Goal: Transaction & Acquisition: Purchase product/service

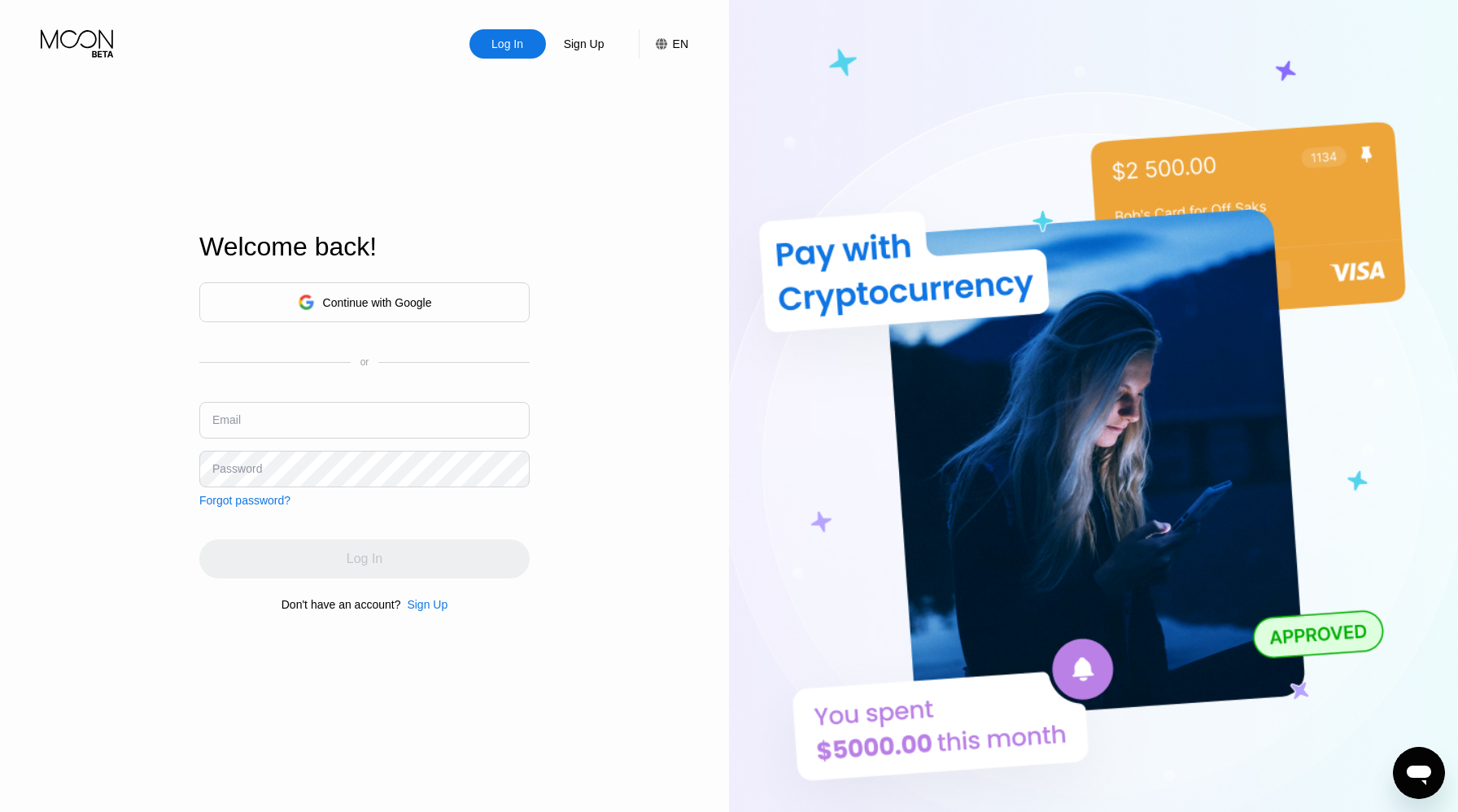
click at [346, 434] on input "text" at bounding box center [364, 419] width 331 height 36
type input "[EMAIL_ADDRESS][DOMAIN_NAME]"
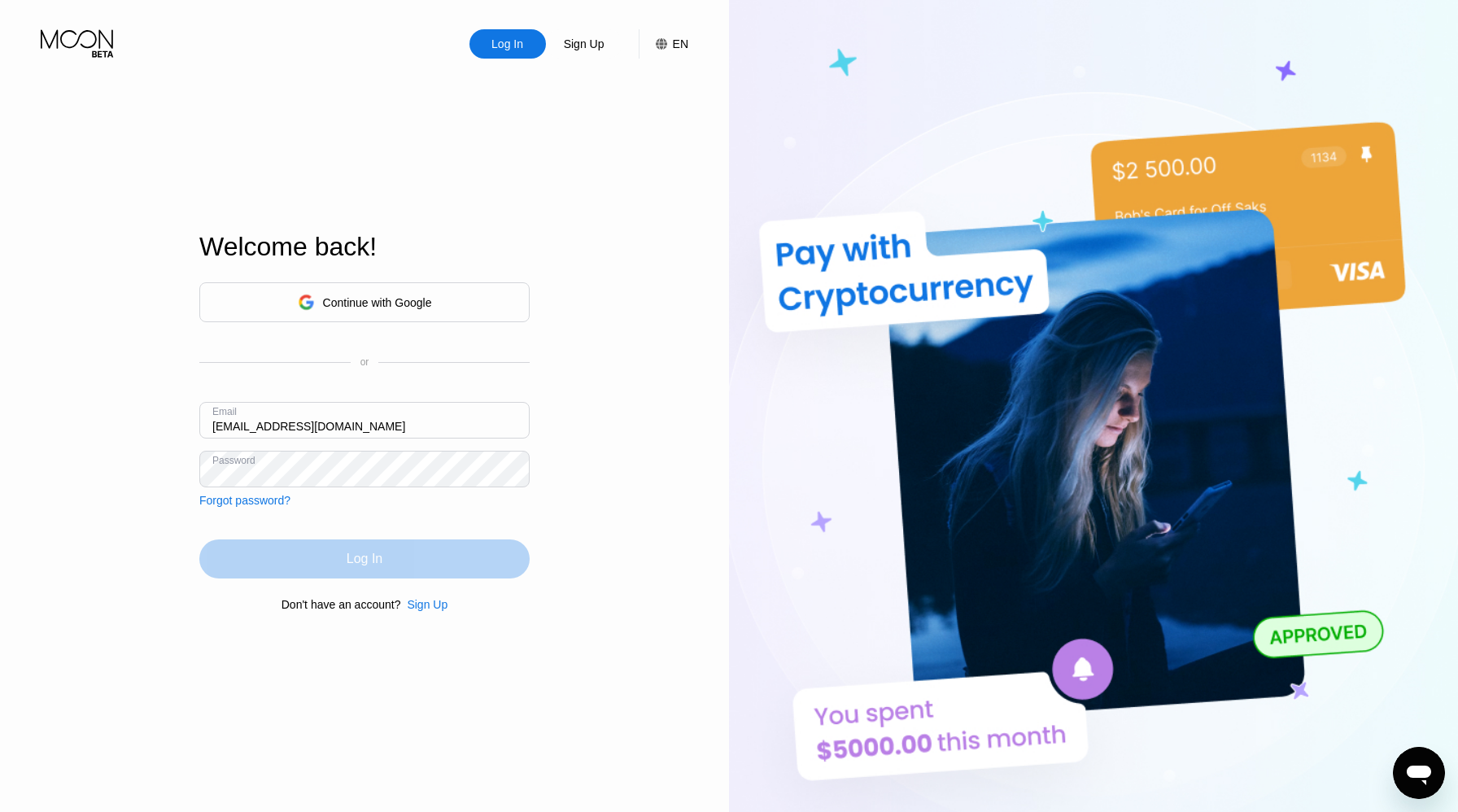
click at [351, 562] on div "Log In" at bounding box center [364, 559] width 36 height 16
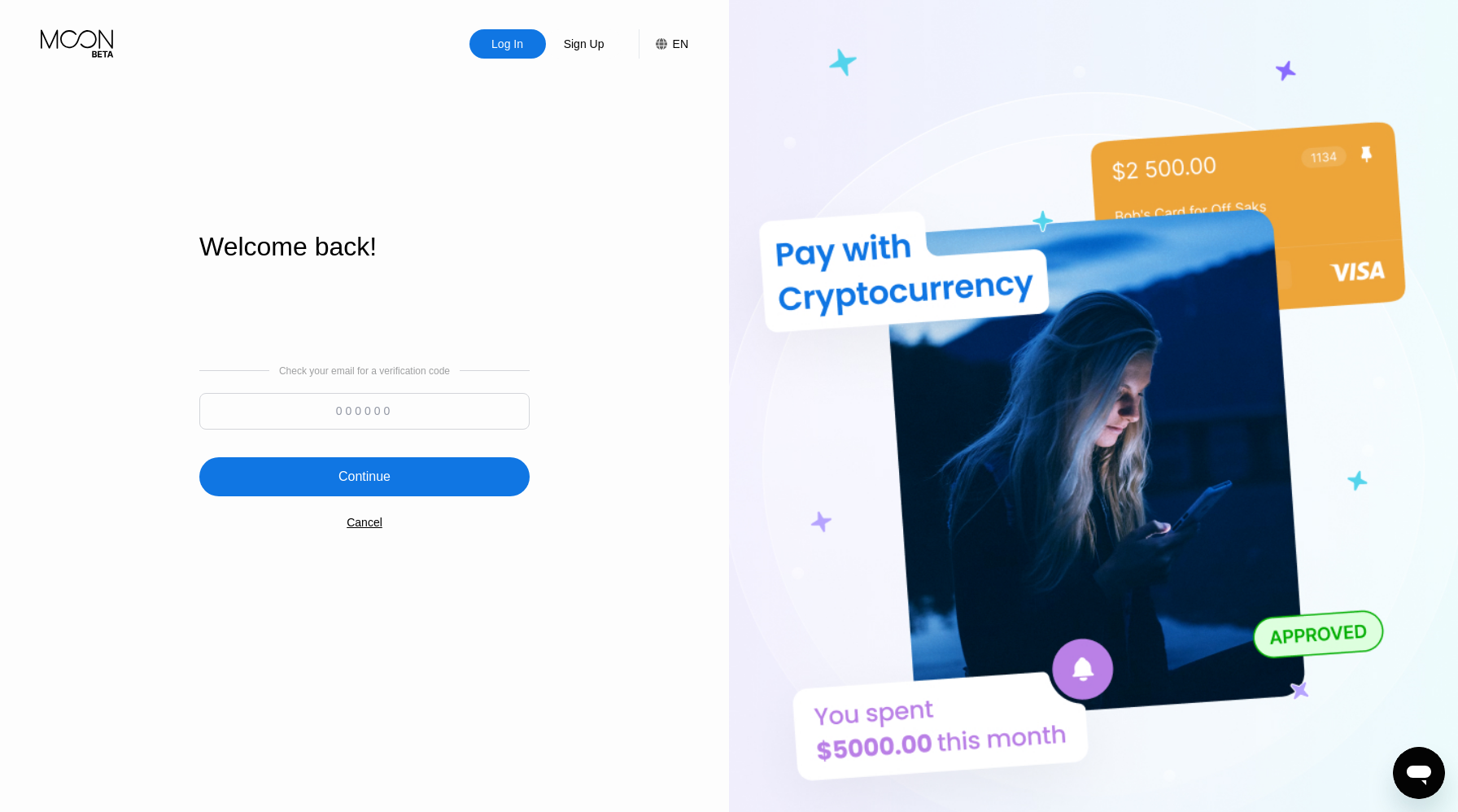
click at [348, 413] on input at bounding box center [364, 410] width 331 height 36
type input "989719"
click at [321, 470] on div "Continue" at bounding box center [364, 477] width 331 height 39
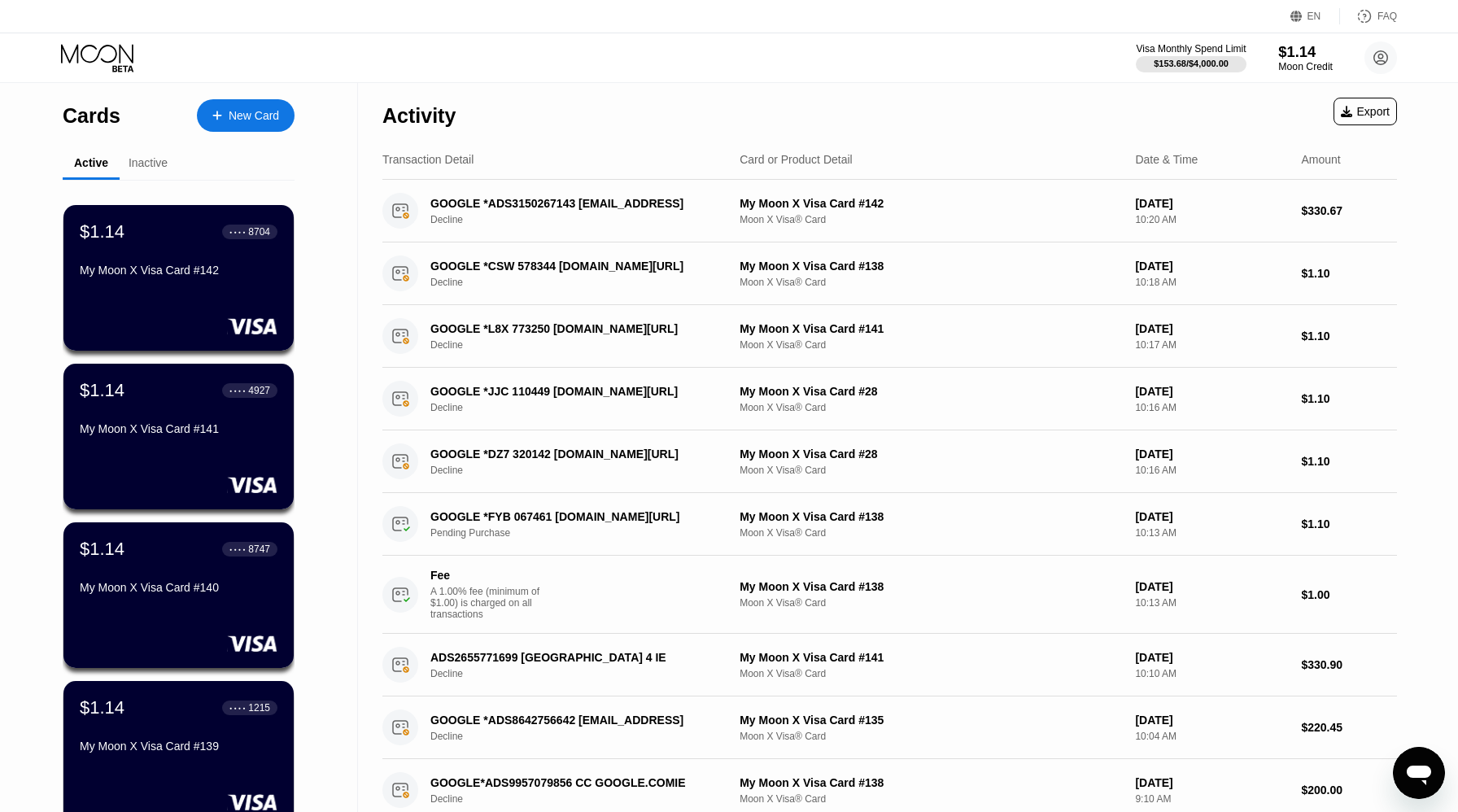
click at [1297, 53] on div "$1.14" at bounding box center [1304, 52] width 54 height 17
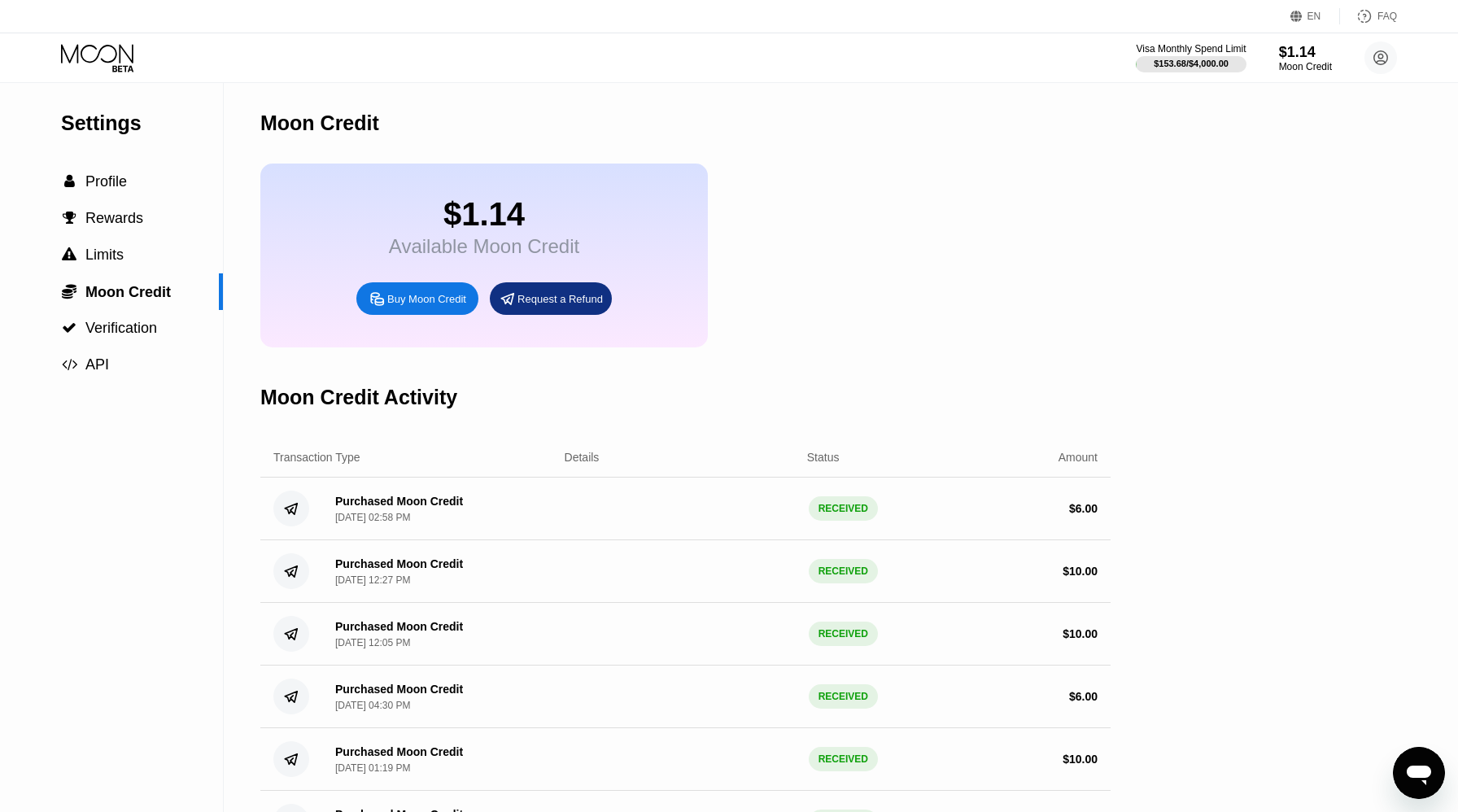
click at [418, 301] on div "Buy Moon Credit" at bounding box center [426, 299] width 79 height 14
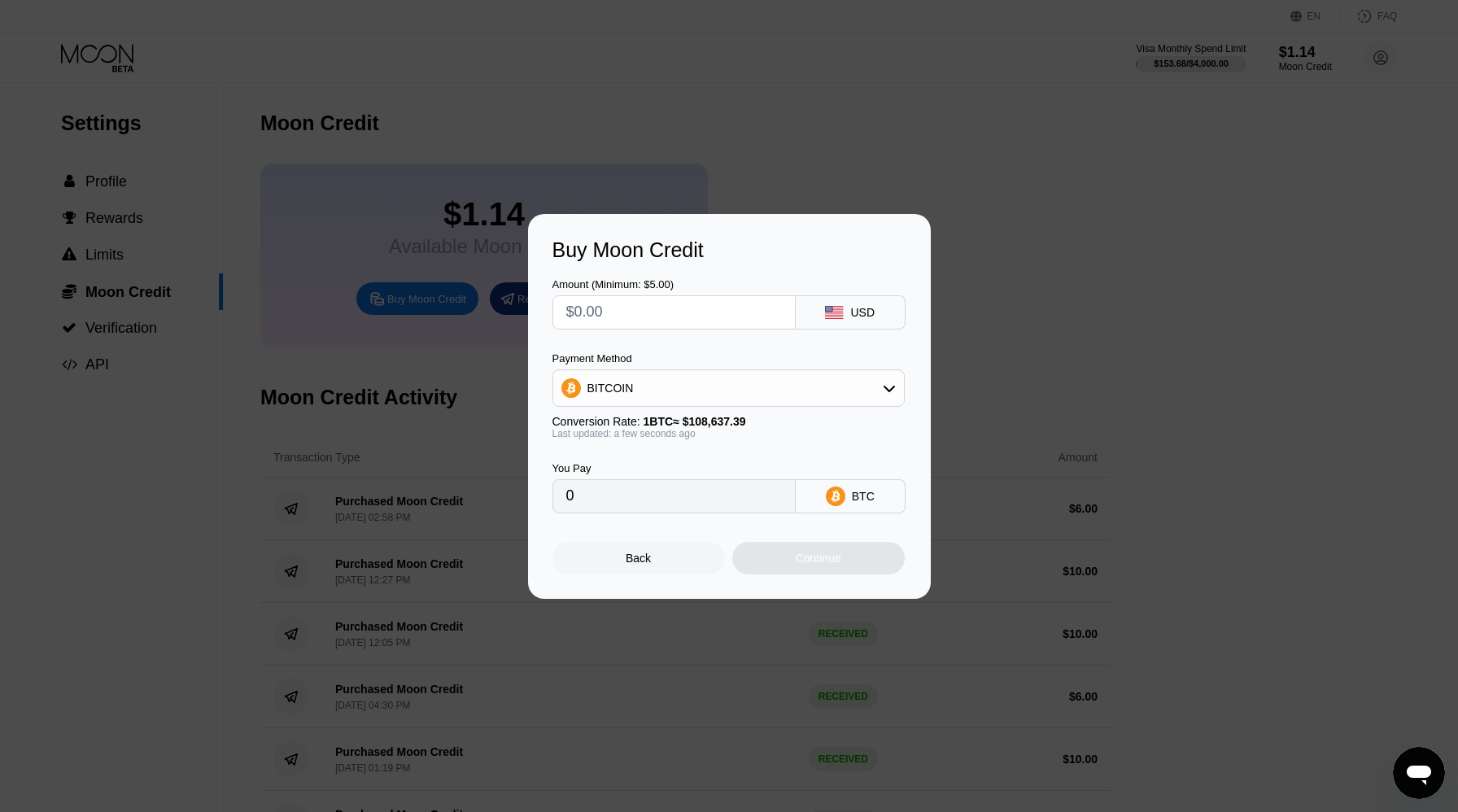
click at [689, 318] on input "text" at bounding box center [673, 312] width 216 height 33
type input "$30"
type input "0.00027615"
type input "$30"
click at [660, 376] on div "BITCOIN" at bounding box center [729, 387] width 351 height 33
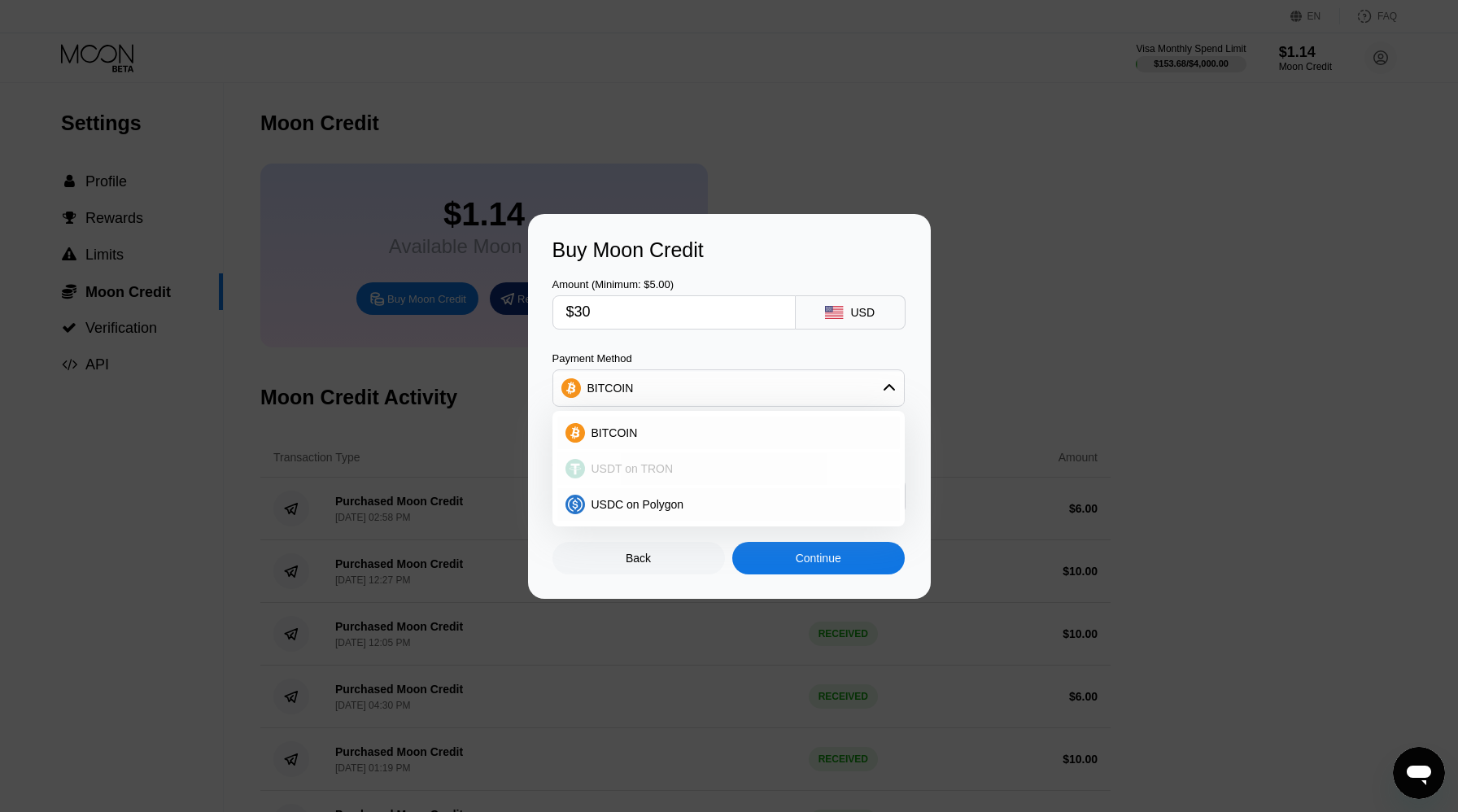
click at [660, 465] on span "USDT on TRON" at bounding box center [633, 468] width 82 height 13
type input "30.30"
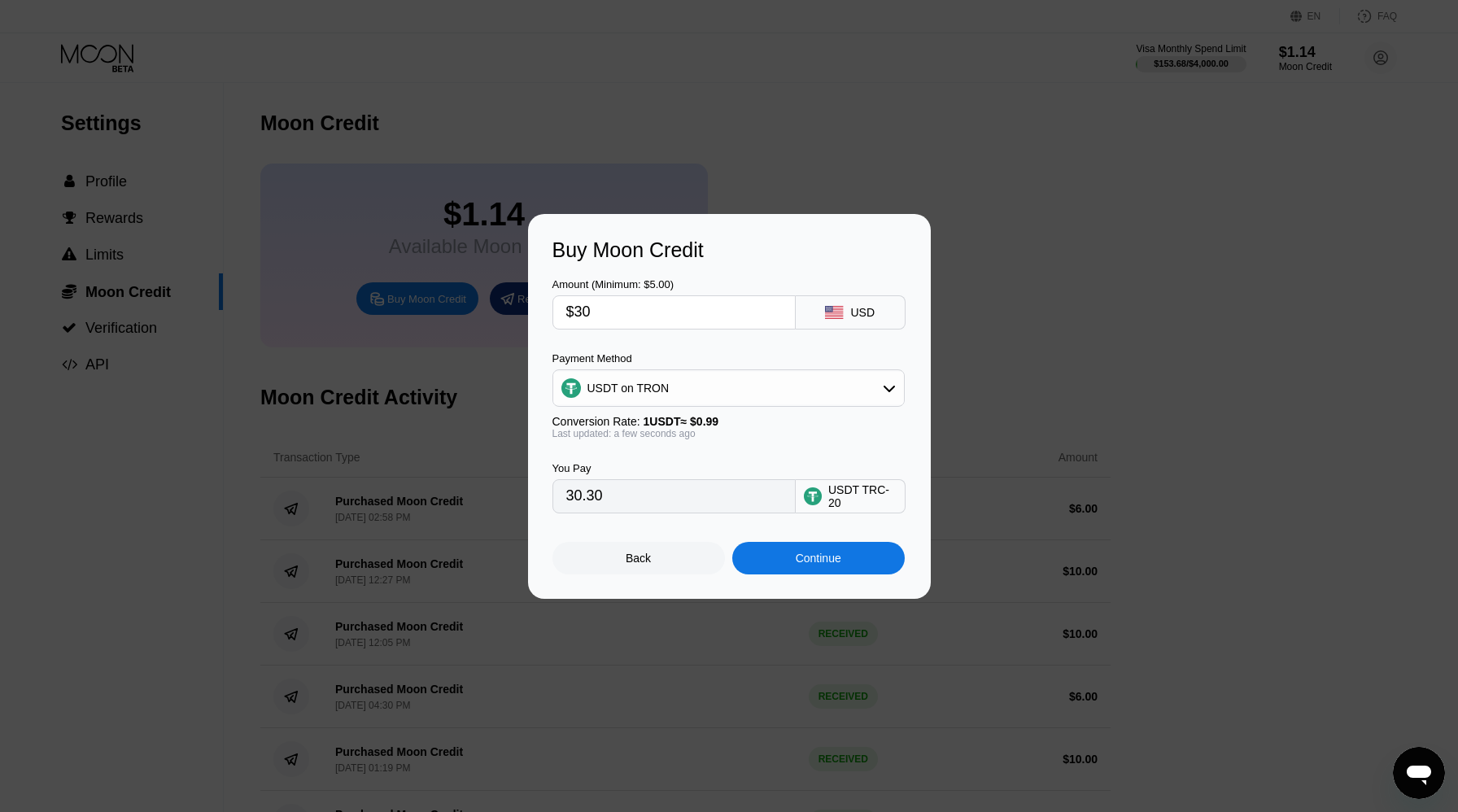
click at [795, 557] on div "Continue" at bounding box center [817, 558] width 45 height 13
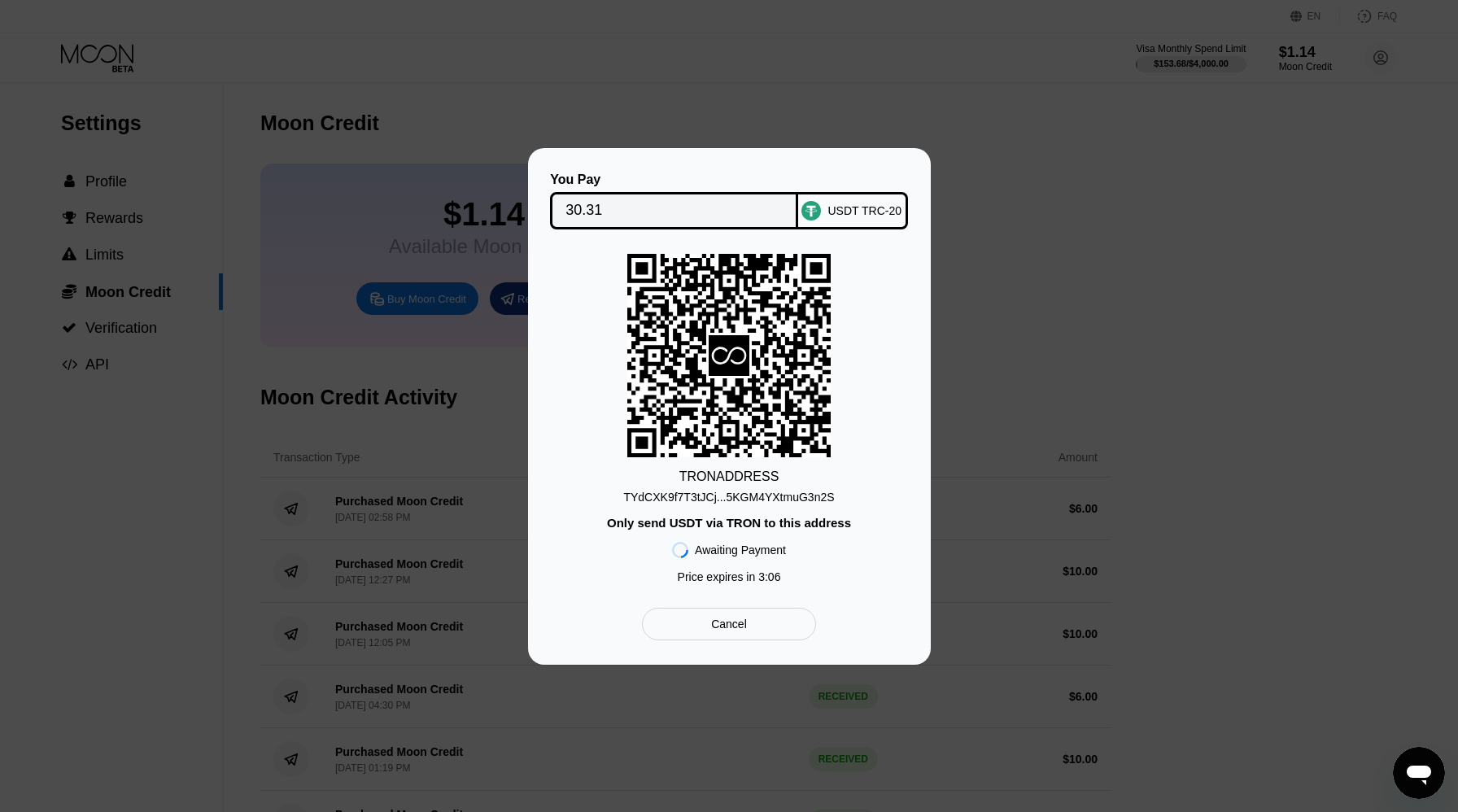
click at [763, 508] on div "TRON ADDRESS TYdCXK9f7T3tJCj...5KGM4YXtmuG3n2S Only send USDT via TRON to this …" at bounding box center [729, 423] width 354 height 338
click at [761, 504] on div "TRON ADDRESS TYdCXK9f7T3tJCj...5KGM4YXtmuG3n2S Only send USDT via TRON to this …" at bounding box center [729, 423] width 354 height 338
click at [756, 496] on div "TYdCXK9f7T3tJCj...5KGM4YXtmuG3n2S" at bounding box center [728, 497] width 211 height 13
click at [793, 497] on div "TYdCXK9f7T3tJCj...5KGM4YXtmuG3n2S" at bounding box center [728, 497] width 211 height 13
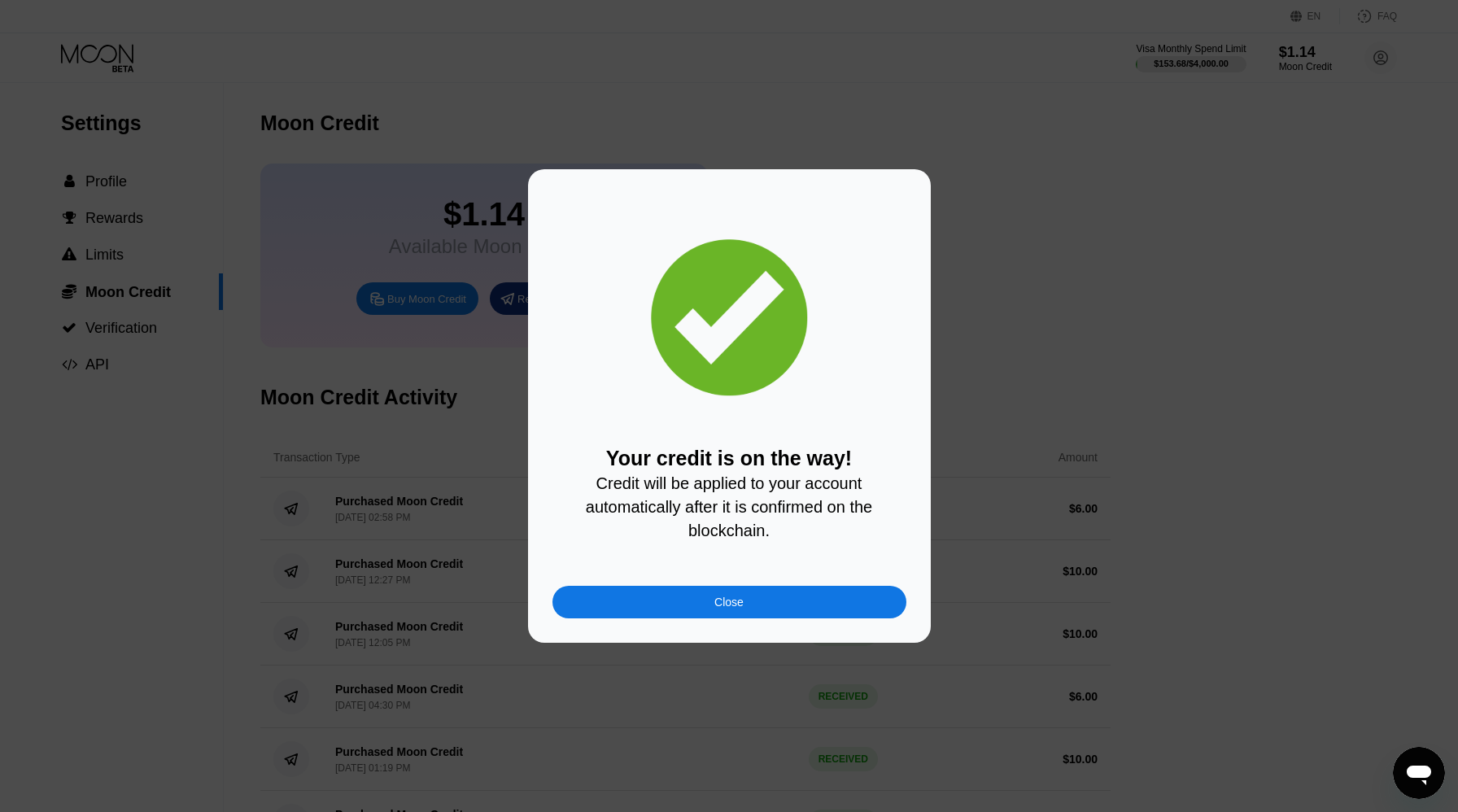
click at [691, 598] on div "Close" at bounding box center [729, 601] width 354 height 33
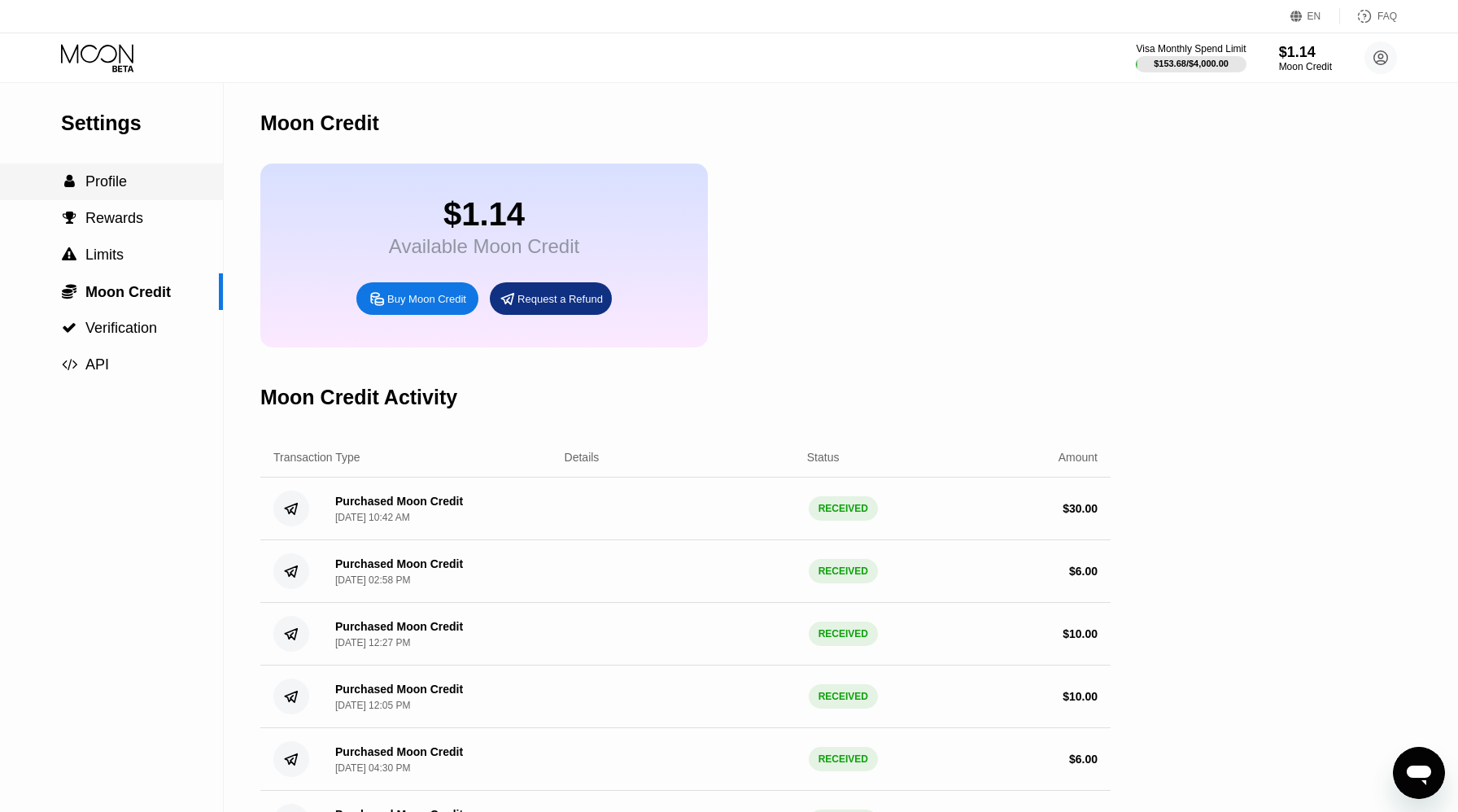
click at [106, 188] on span "Profile" at bounding box center [106, 181] width 42 height 16
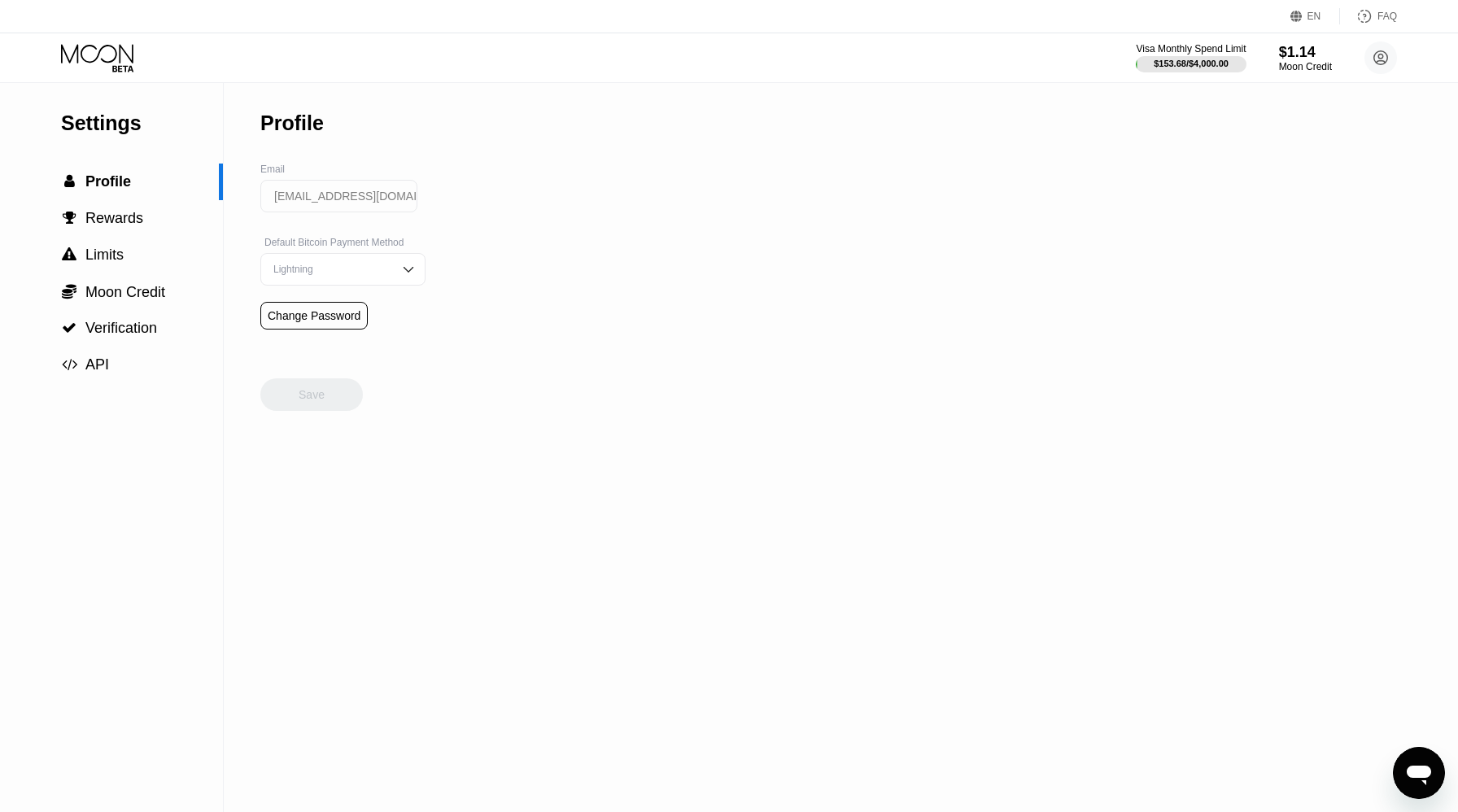
click at [95, 65] on icon at bounding box center [99, 58] width 76 height 28
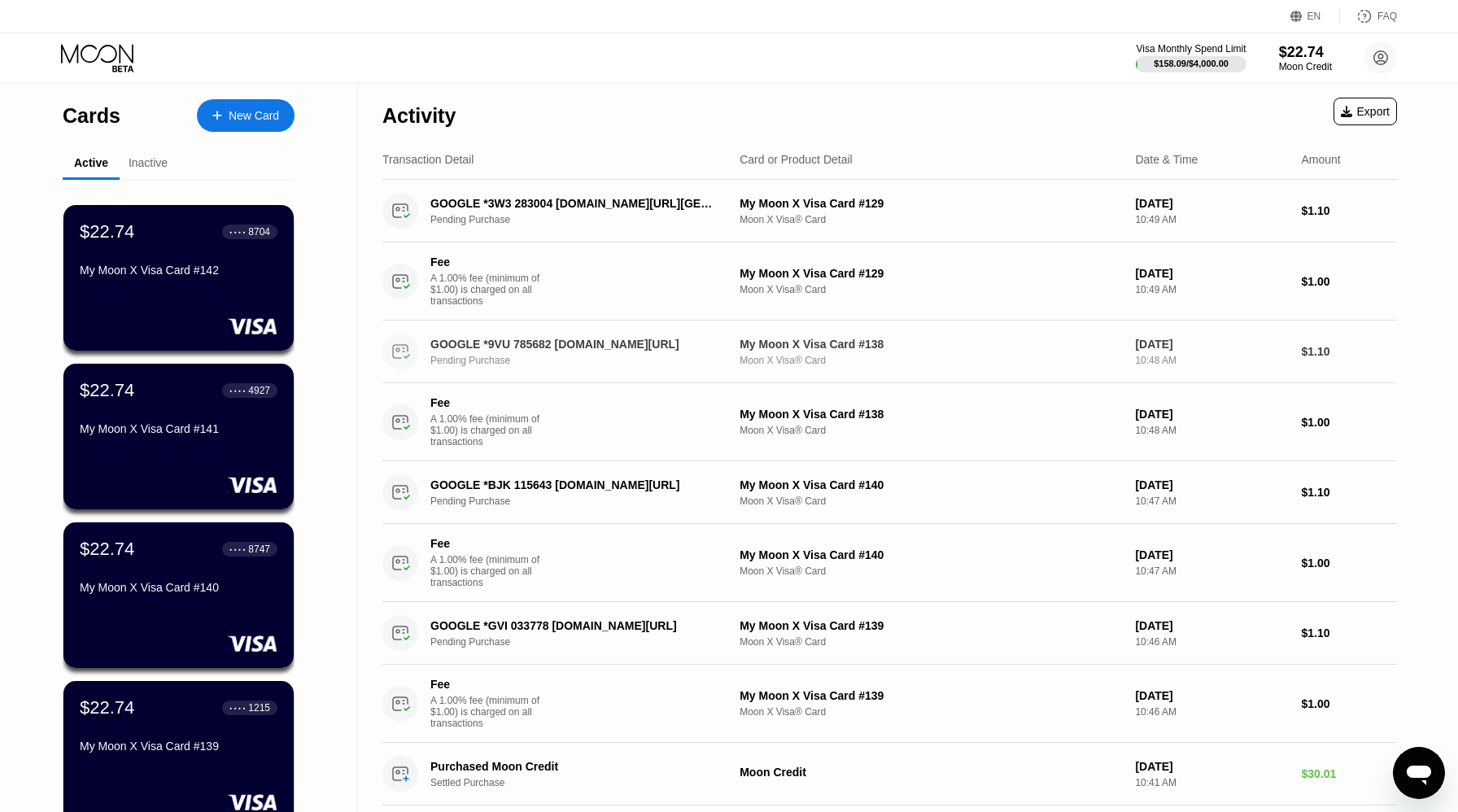
click at [513, 351] on div "GOOGLE *9VU 785682 g.co/helppay#GB" at bounding box center [574, 344] width 288 height 13
click at [510, 215] on div "Pending Purchase" at bounding box center [585, 219] width 310 height 12
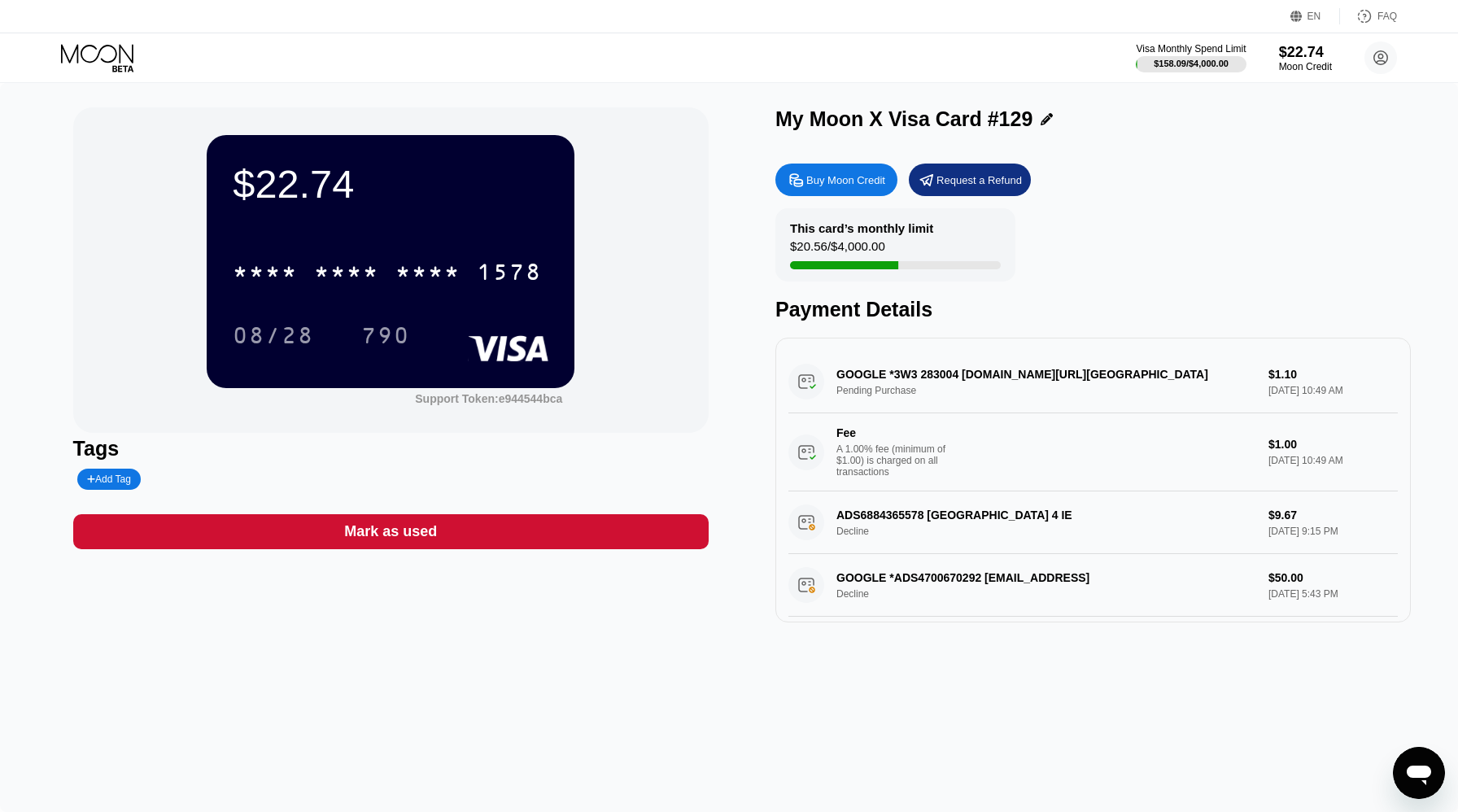
click at [92, 35] on div "Visa Monthly Spend Limit $158.09 / $4,000.00 $22.74 Moon Credit aidaho@holdfin.…" at bounding box center [729, 58] width 1458 height 49
click at [101, 53] on icon at bounding box center [99, 58] width 76 height 28
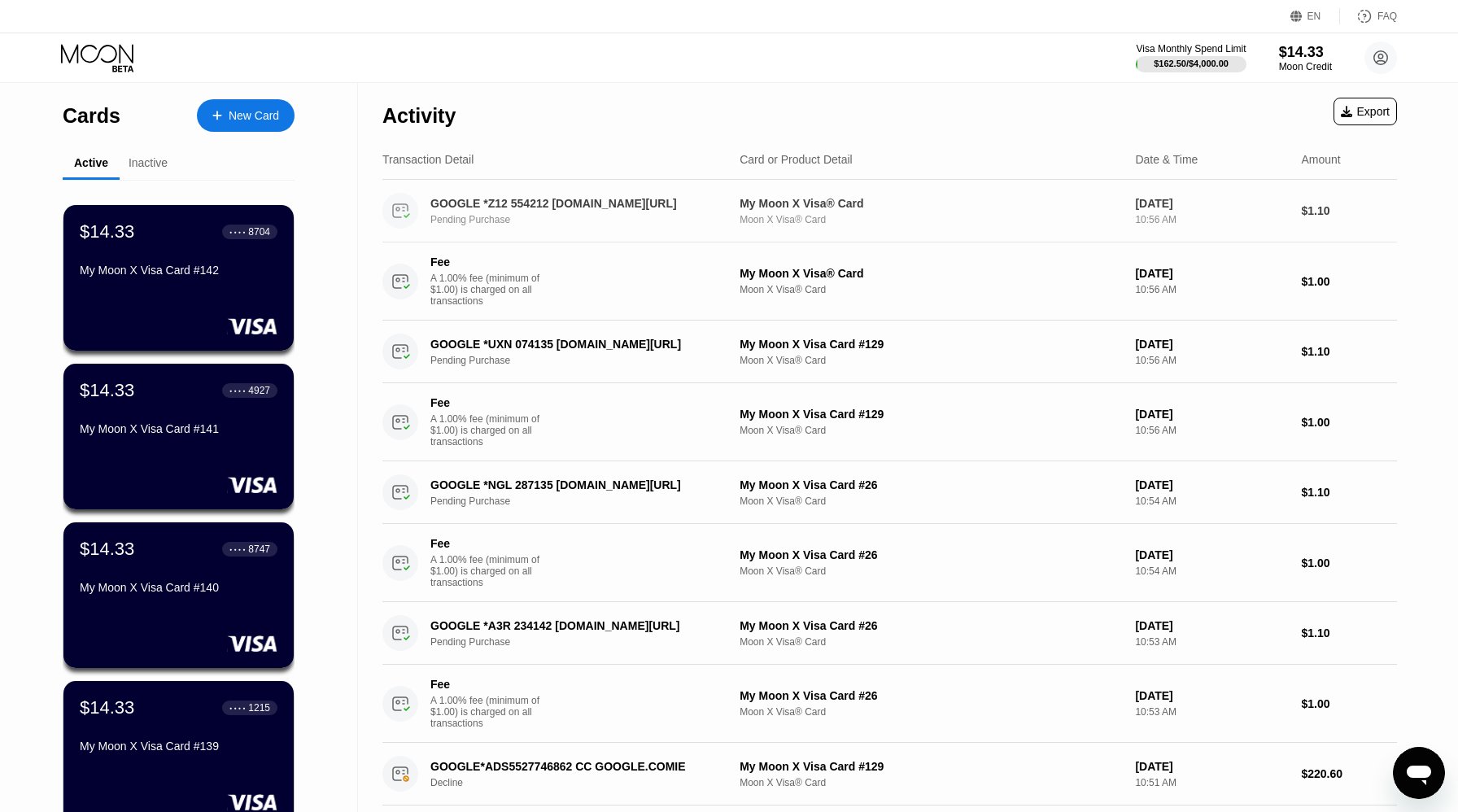
click at [570, 215] on div "Pending Purchase" at bounding box center [585, 219] width 310 height 12
click at [513, 340] on div "GOOGLE *UXN 074135 g.co/helppay#GB" at bounding box center [574, 344] width 288 height 13
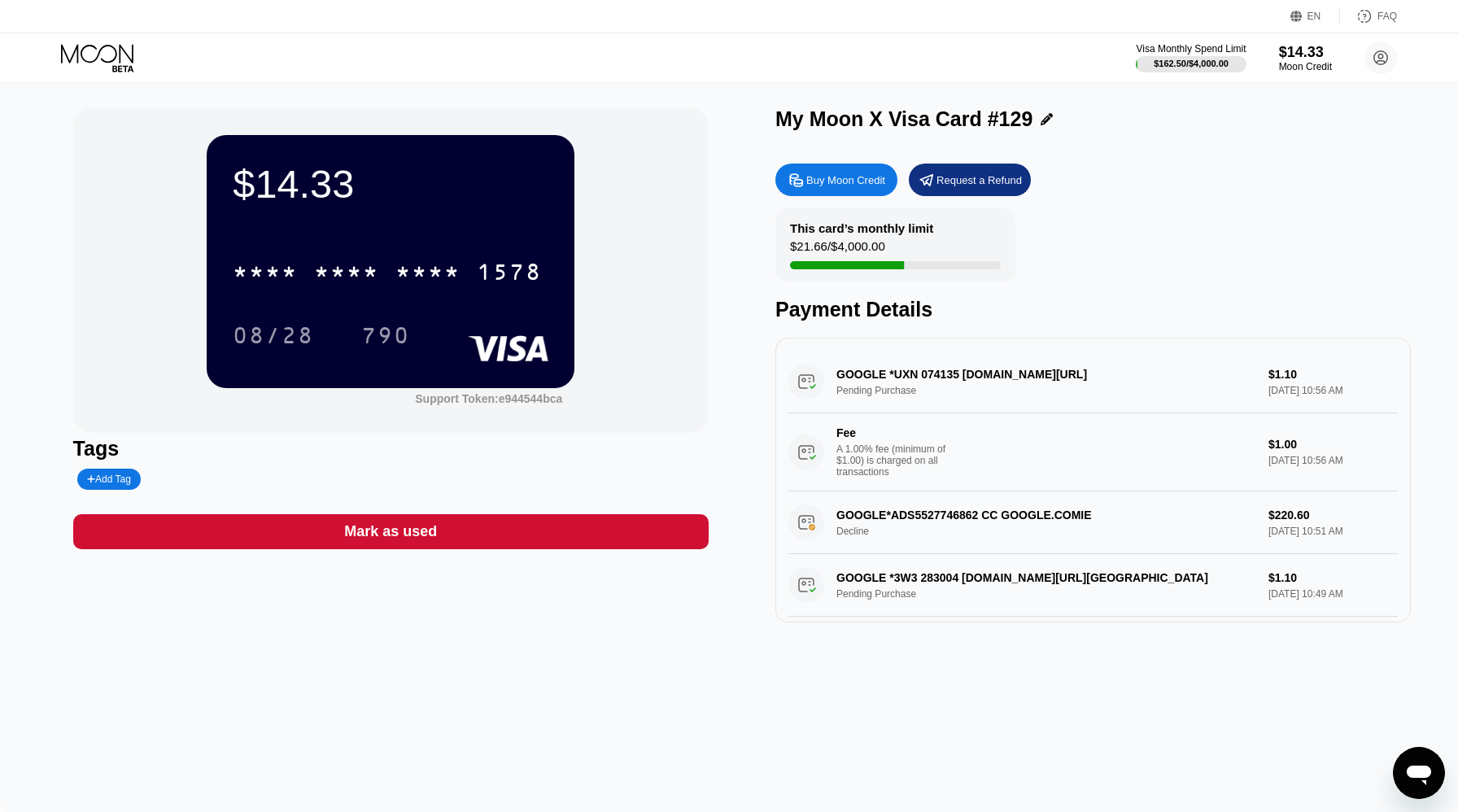
click at [75, 44] on icon at bounding box center [99, 58] width 76 height 28
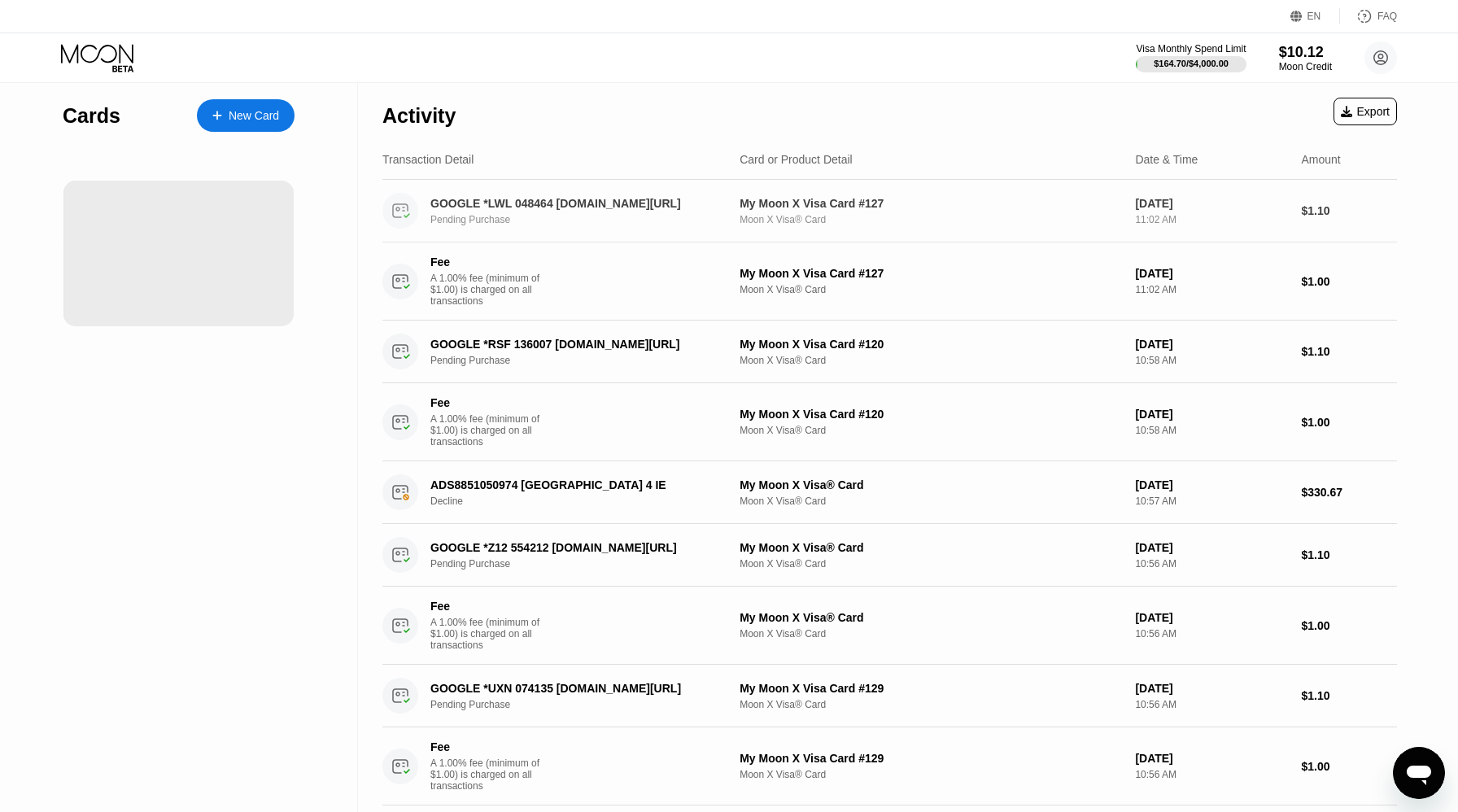
click at [647, 211] on div "GOOGLE *LWL 048464 g.co/helppay#GB Pending Purchase" at bounding box center [585, 211] width 310 height 28
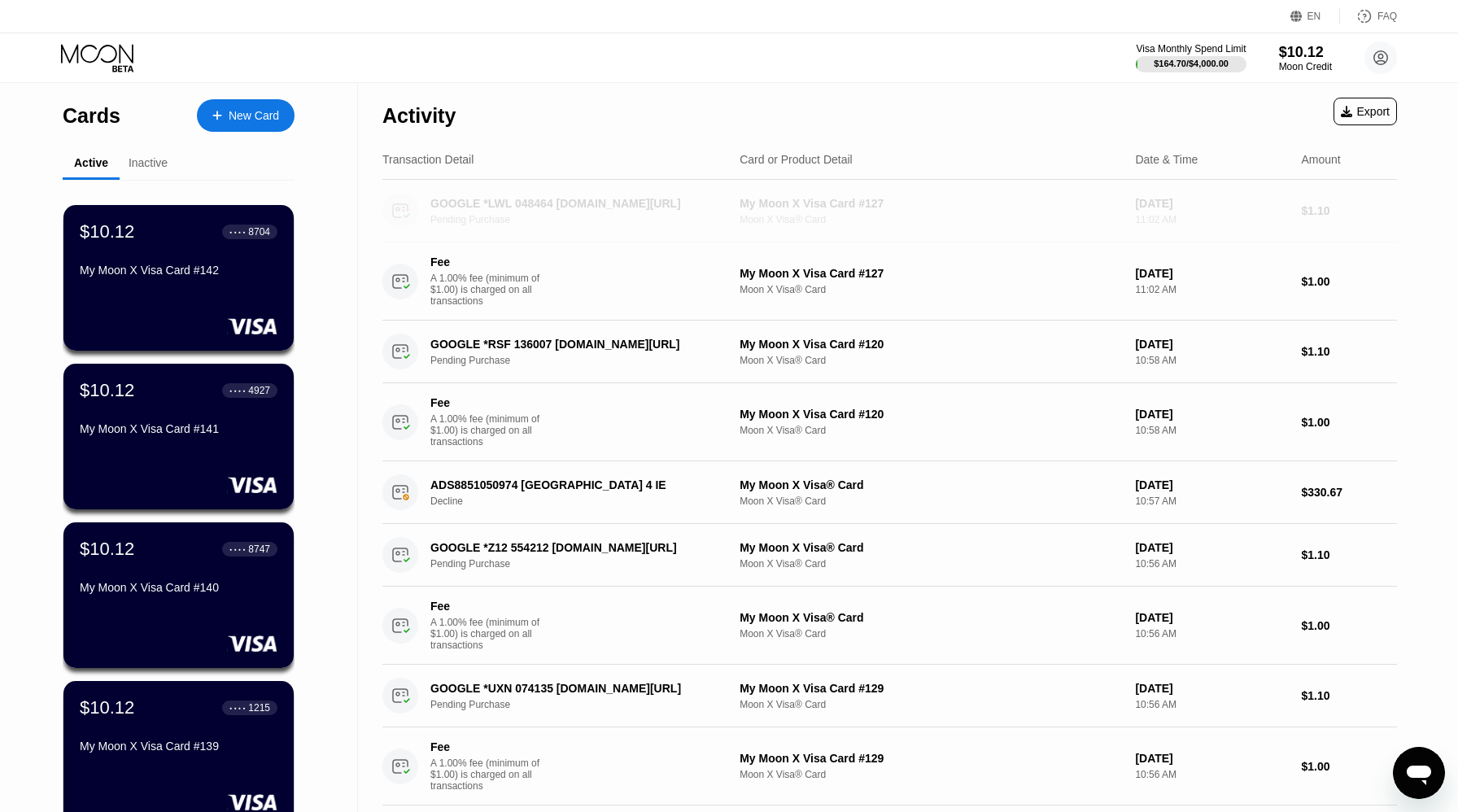
click at [530, 203] on div "GOOGLE *LWL 048464 [DOMAIN_NAME][URL]" at bounding box center [574, 203] width 288 height 13
click at [511, 195] on div "GOOGLE *LWL 048464 g.co/helppay#GB Pending Purchase" at bounding box center [554, 211] width 344 height 36
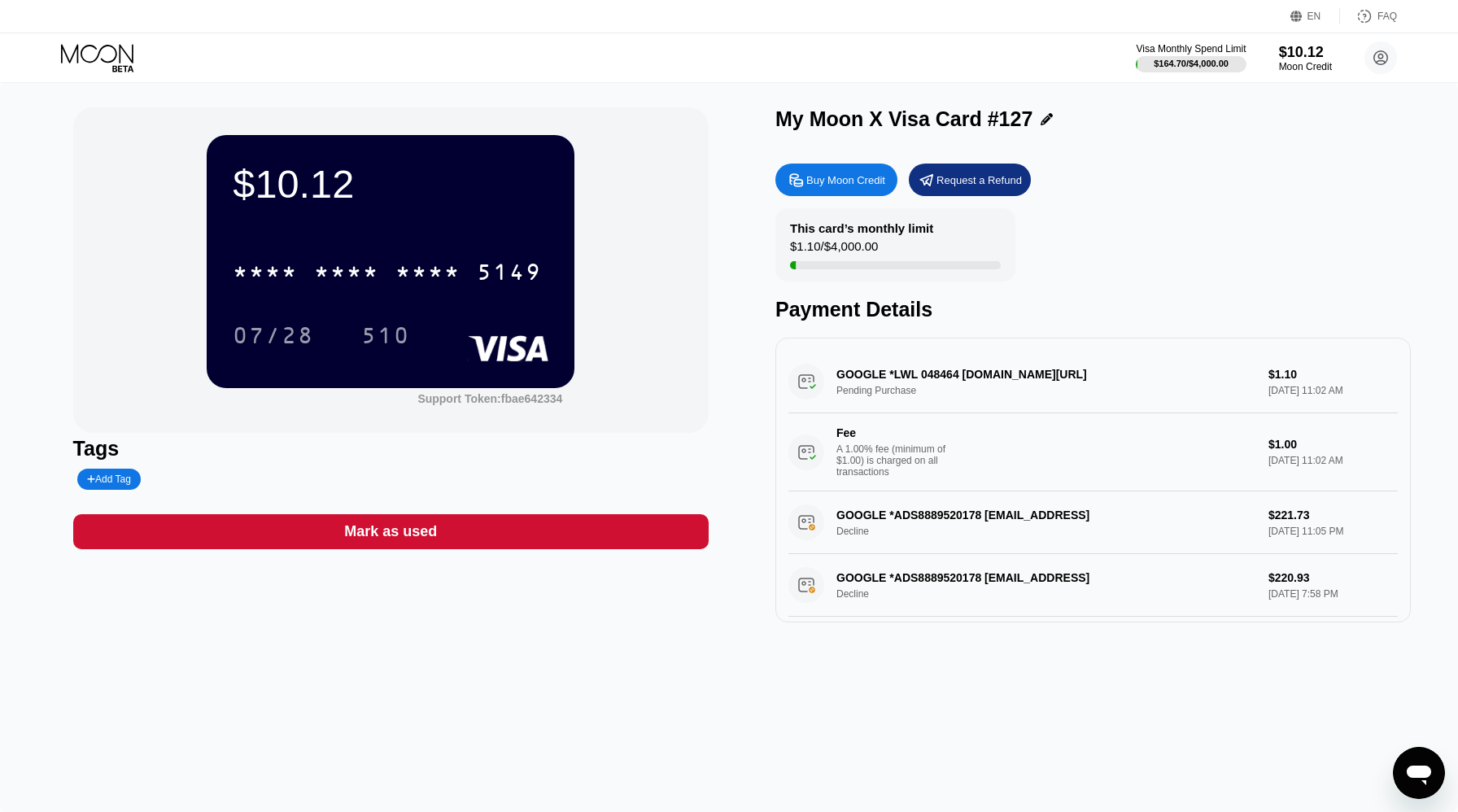
click at [952, 370] on div "GOOGLE *LWL 048464 g.co/helppay#GB Pending Purchase $1.10 Sep 26, 2025 11:02 AM…" at bounding box center [1093, 421] width 609 height 140
click at [1292, 58] on div "$10.12" at bounding box center [1305, 52] width 53 height 17
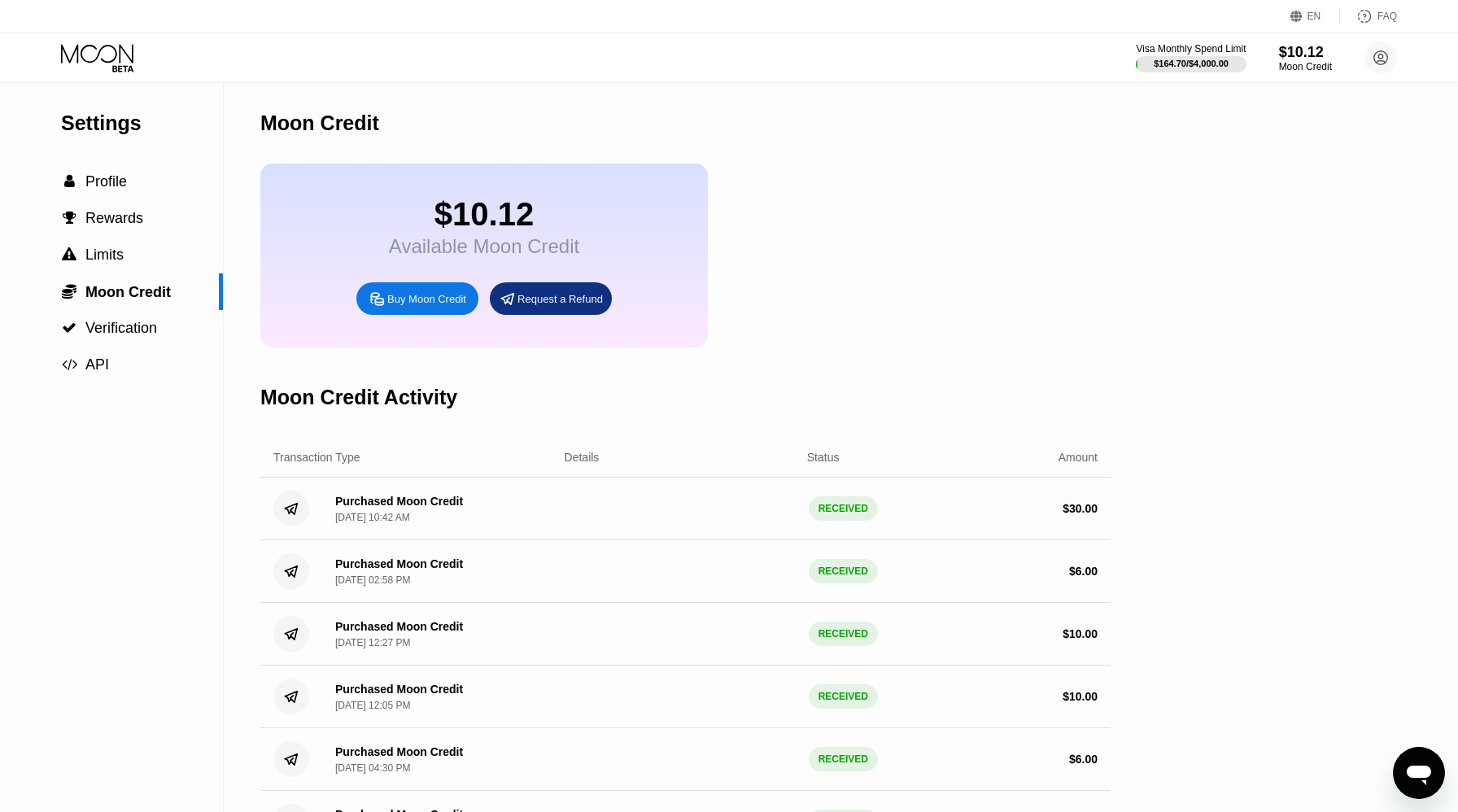
click at [458, 309] on div "Buy Moon Credit" at bounding box center [417, 299] width 122 height 33
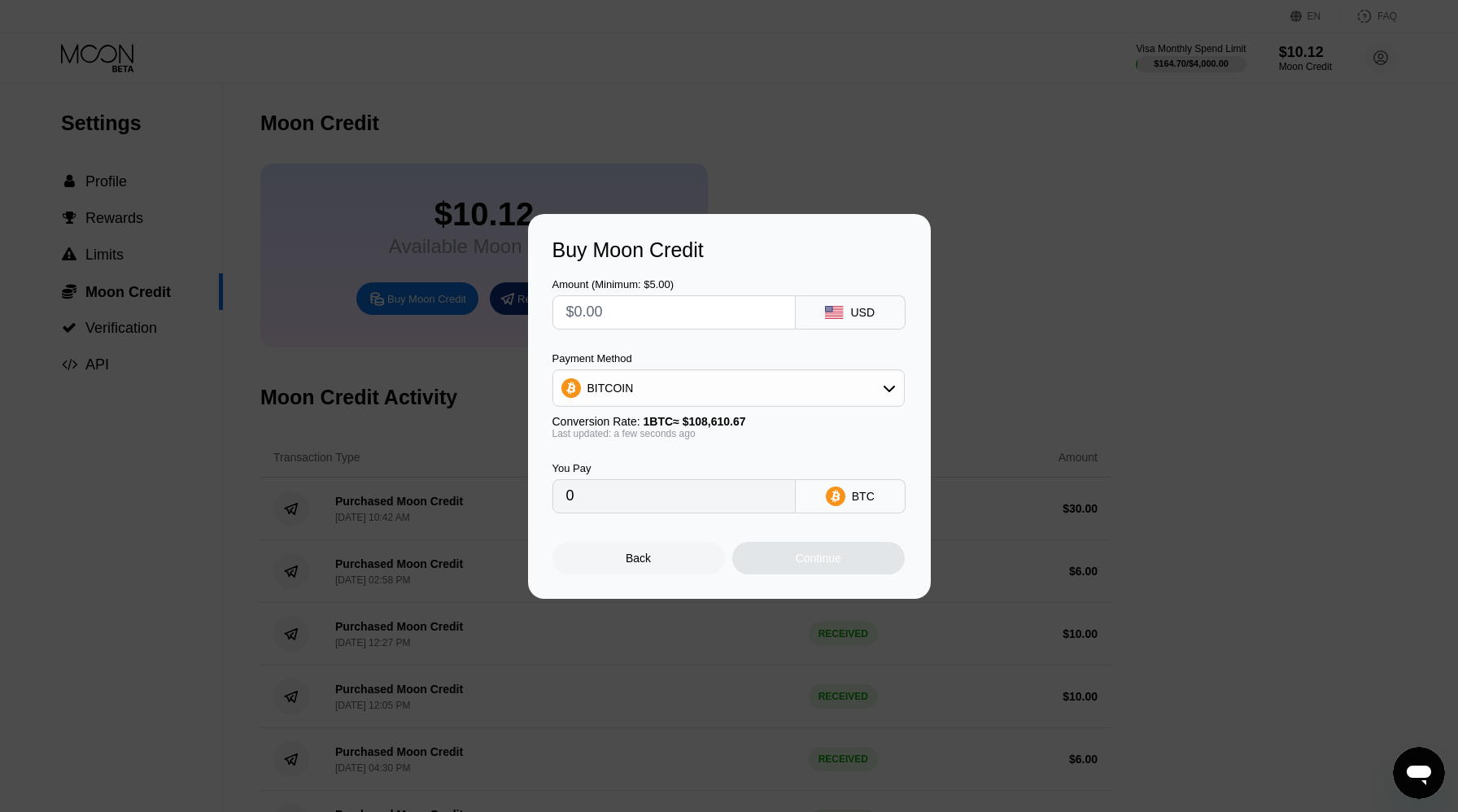
click at [634, 317] on input "text" at bounding box center [673, 312] width 216 height 33
type input "$2"
type input "0.00001842"
type input "$21"
type input "0.00019336"
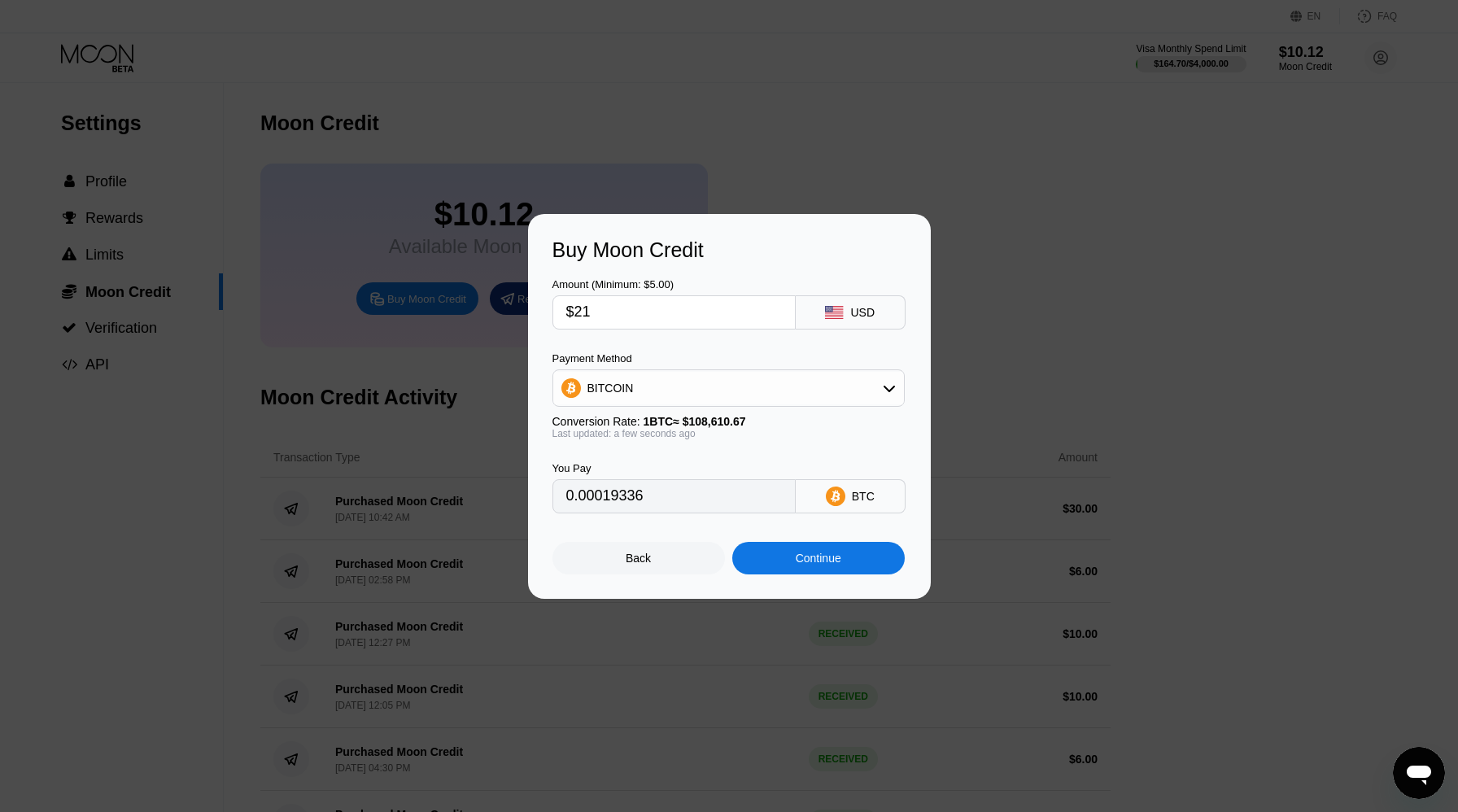
type input "$21"
click at [633, 377] on div "BITCOIN" at bounding box center [729, 387] width 351 height 33
click at [630, 472] on span "USDT on TRON" at bounding box center [633, 468] width 82 height 13
type input "21.21"
click at [804, 580] on div "Buy Moon Credit Amount (Minimum: $5.00) $21 USD Payment Method USDT on TRON Con…" at bounding box center [729, 406] width 402 height 385
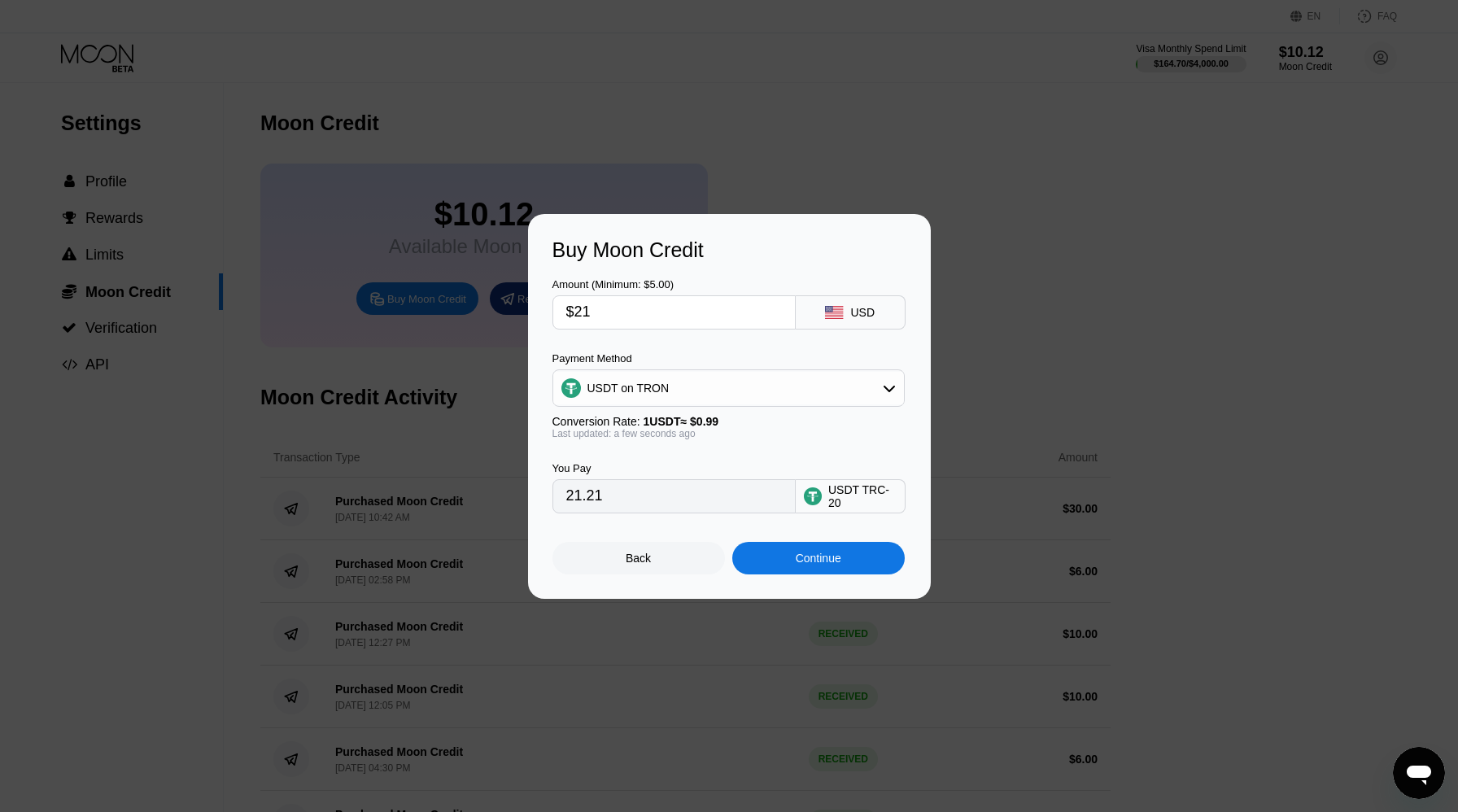
click at [804, 571] on div "Continue" at bounding box center [818, 558] width 172 height 33
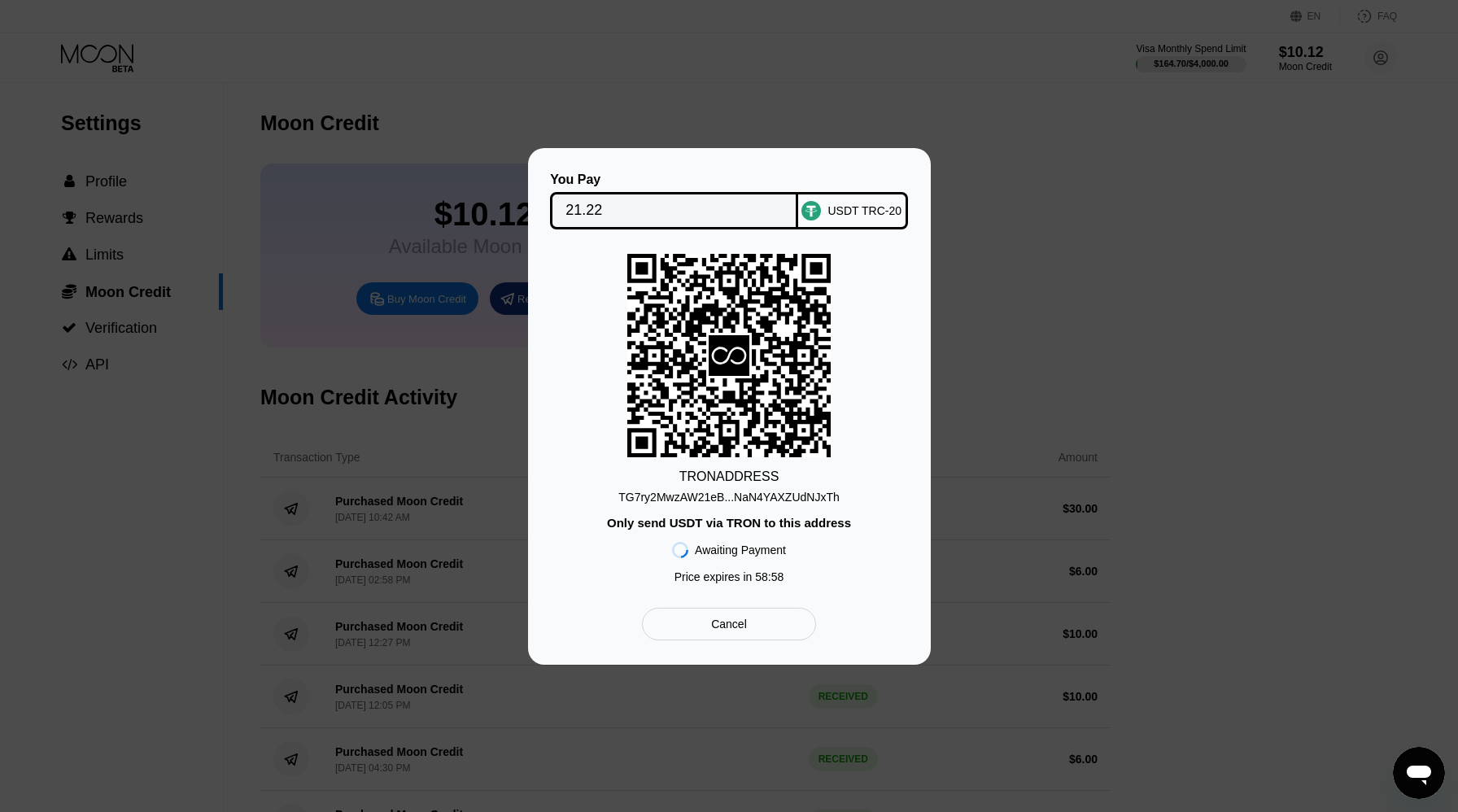
click at [813, 497] on div "TG7ry2MwzAW21eB...NaN4YAXZUdNJxTh" at bounding box center [729, 497] width 221 height 13
click at [727, 502] on div "TG7ry2MwzAW21eB...NaN4YAXZUdNJxTh" at bounding box center [729, 497] width 221 height 13
click at [727, 497] on div "TG7ry2MwzAW21eB...NaN4YAXZUdNJxTh" at bounding box center [729, 497] width 221 height 13
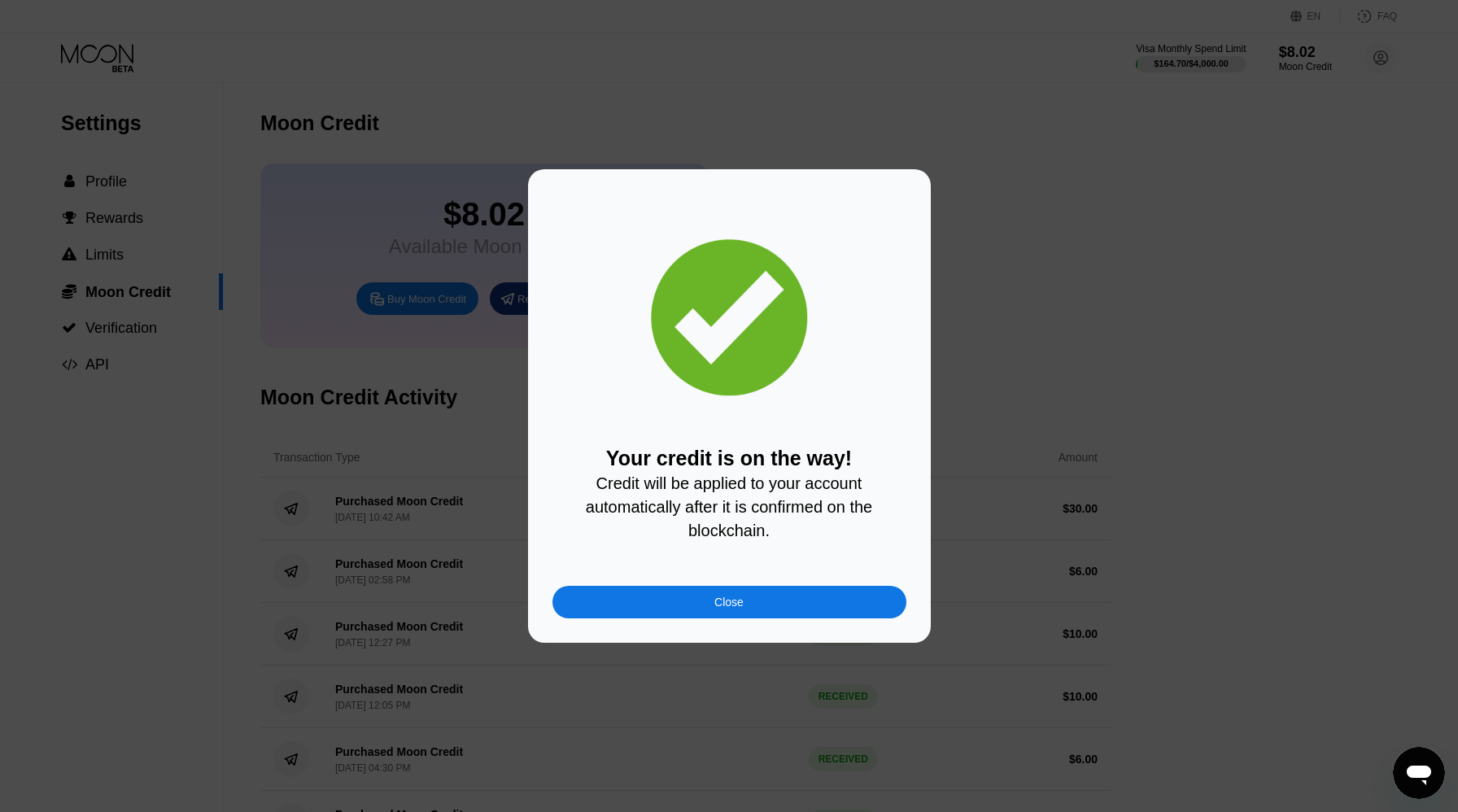
drag, startPoint x: 719, startPoint y: 606, endPoint x: 7, endPoint y: 27, distance: 917.7
click at [719, 605] on div "Close" at bounding box center [729, 601] width 29 height 13
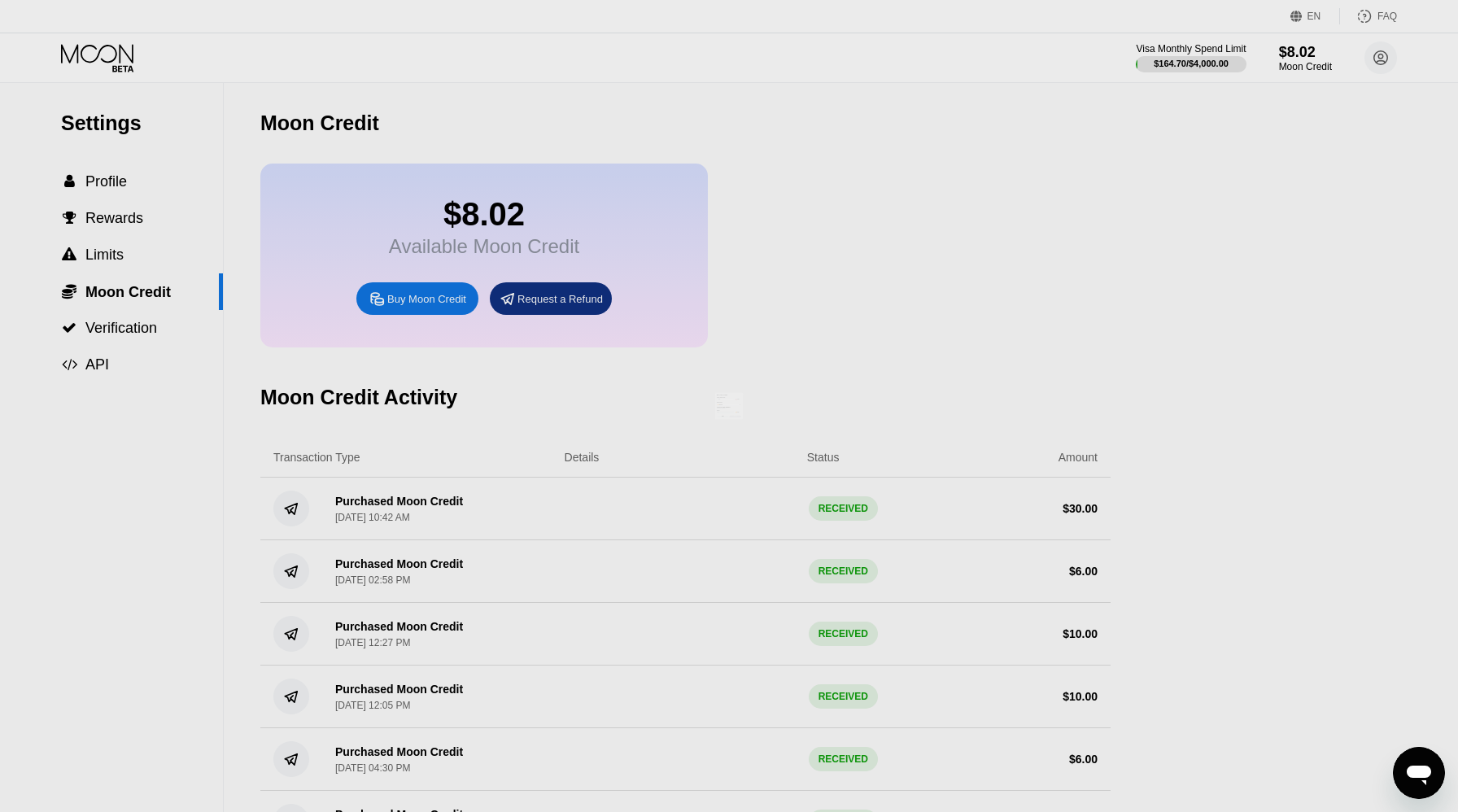
click at [130, 55] on div at bounding box center [729, 406] width 1458 height 812
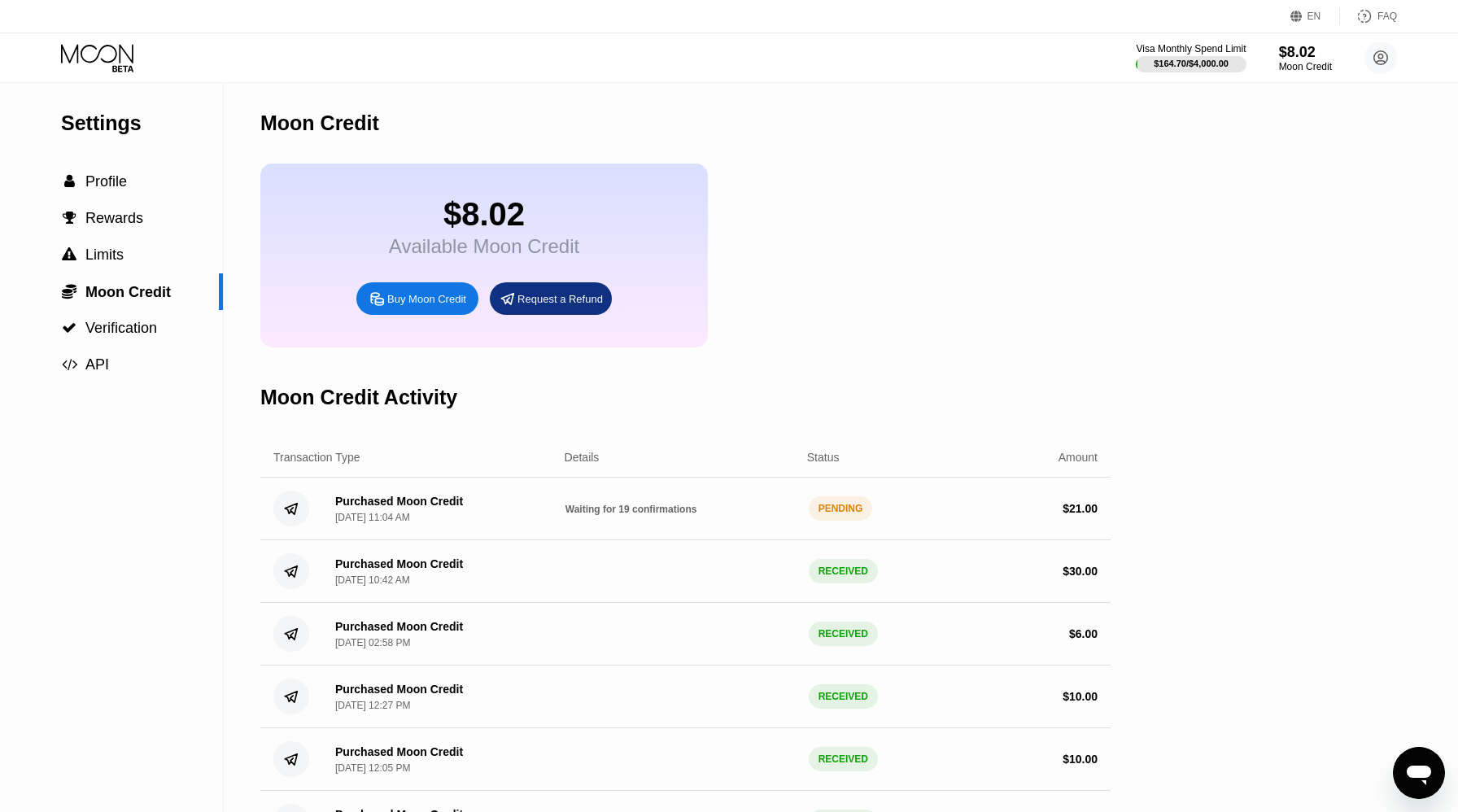
click at [114, 55] on icon at bounding box center [99, 58] width 76 height 28
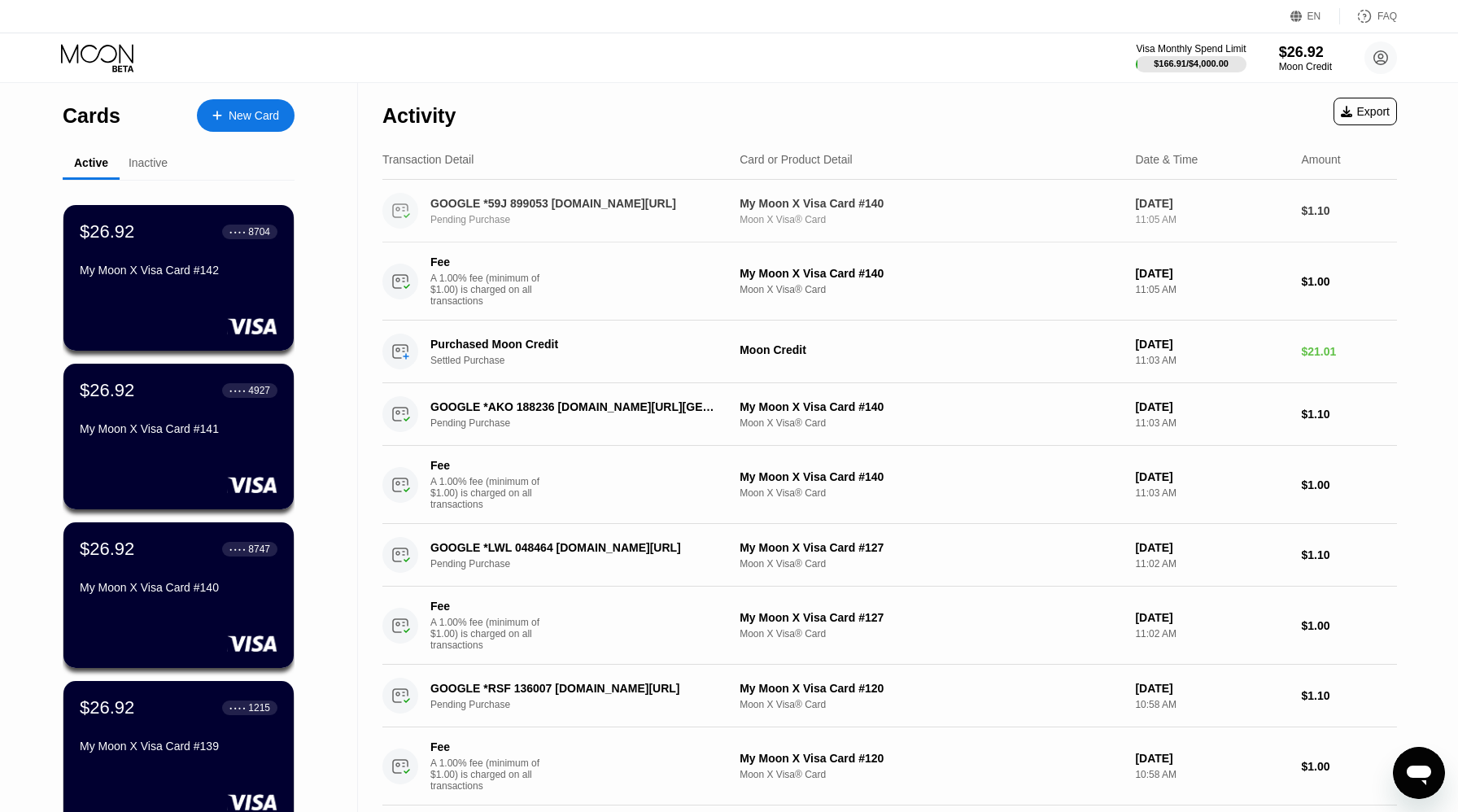
click at [558, 207] on div "GOOGLE *59J 899053 [DOMAIN_NAME][URL]" at bounding box center [574, 203] width 288 height 13
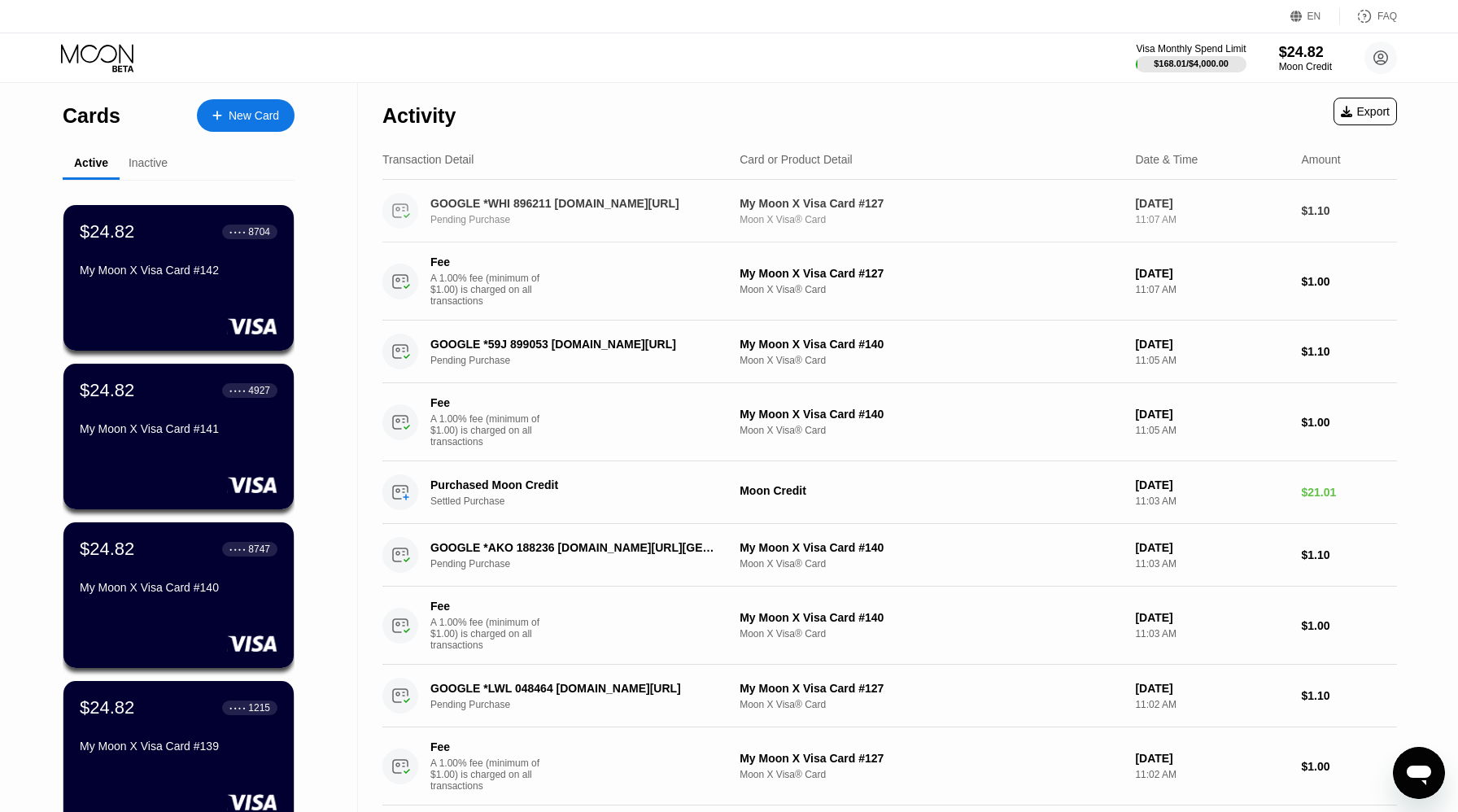
click at [570, 212] on div "GOOGLE *WHI 896211 g.co/helppay#GB Pending Purchase" at bounding box center [585, 211] width 310 height 28
click at [570, 208] on div "Cards New Card Active Inactive $24.82 ● ● ● ● 8704 My Moon X Visa Card #142 $24…" at bounding box center [729, 406] width 1458 height 812
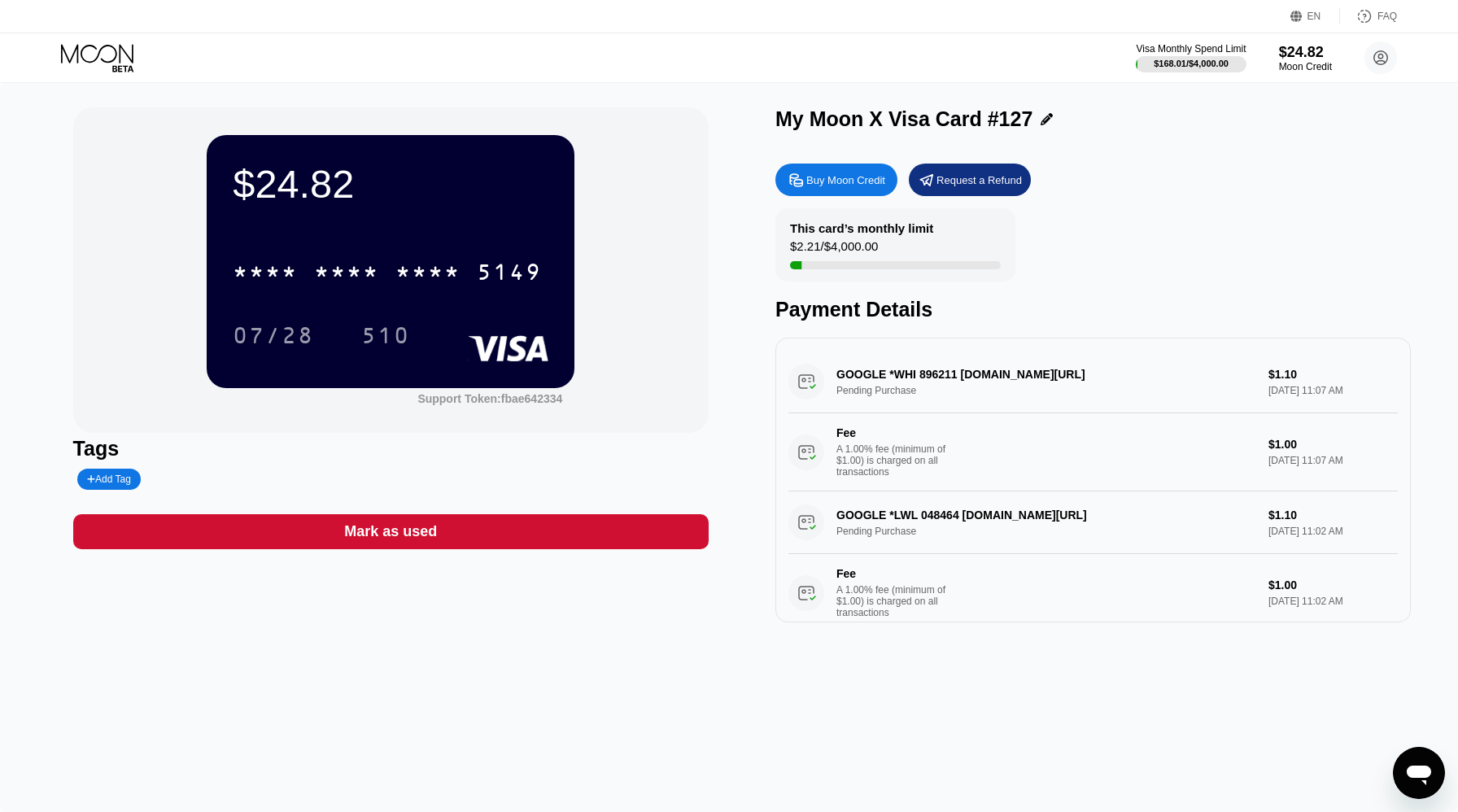
click at [105, 55] on icon at bounding box center [99, 58] width 76 height 28
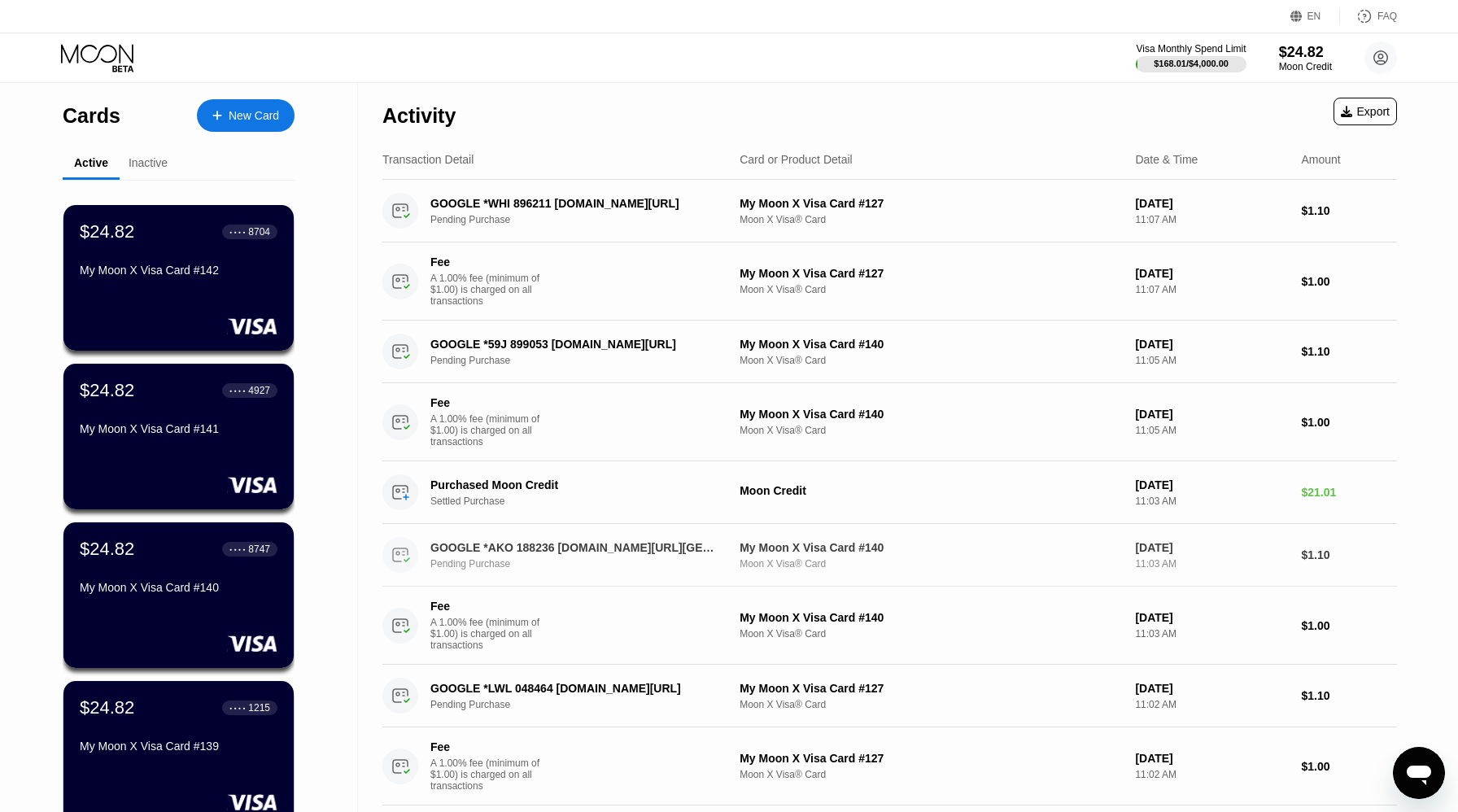
click at [594, 549] on div "GOOGLE *AKO 188236 g.co/helppay#GB" at bounding box center [574, 547] width 288 height 13
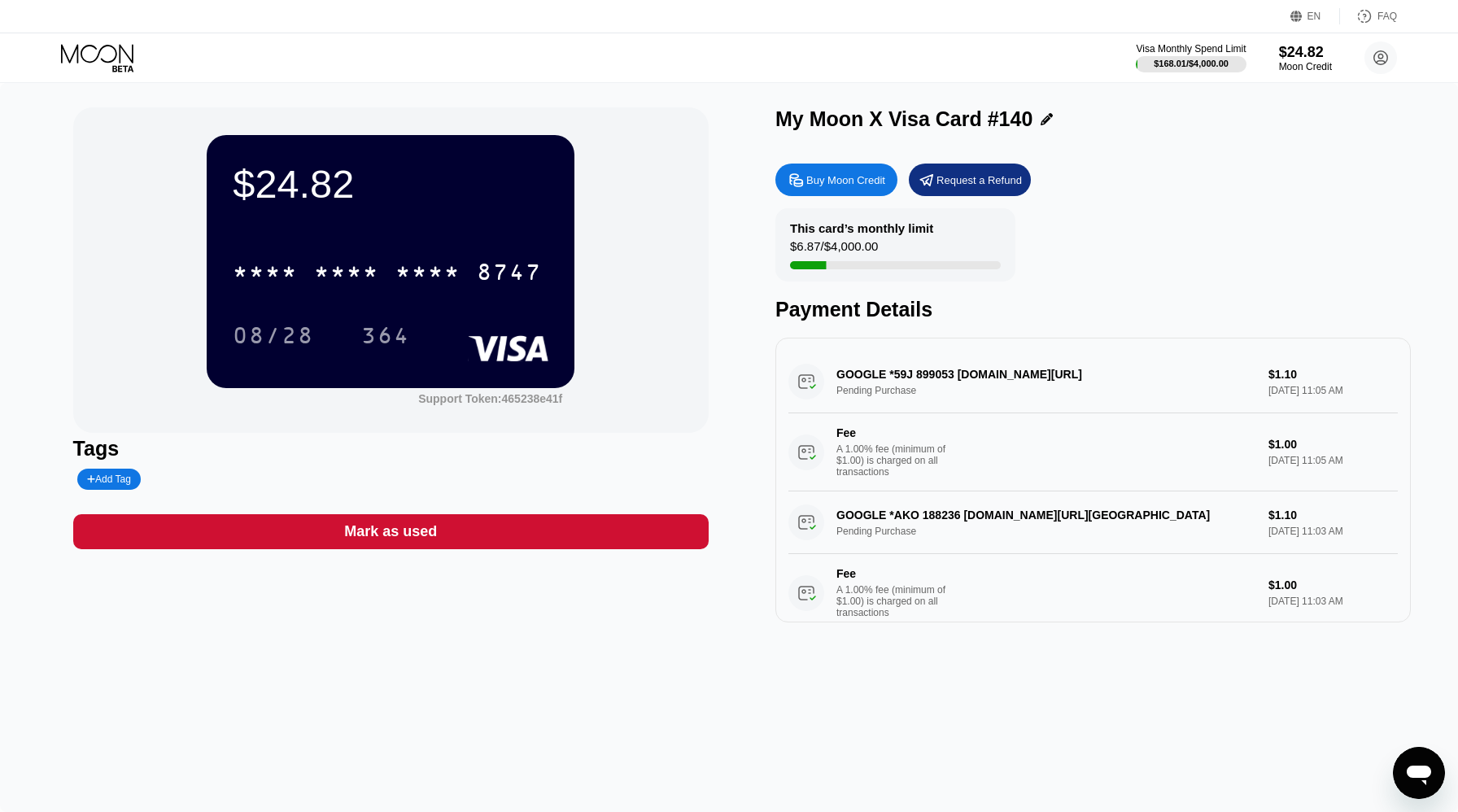
click at [109, 60] on icon at bounding box center [99, 58] width 76 height 28
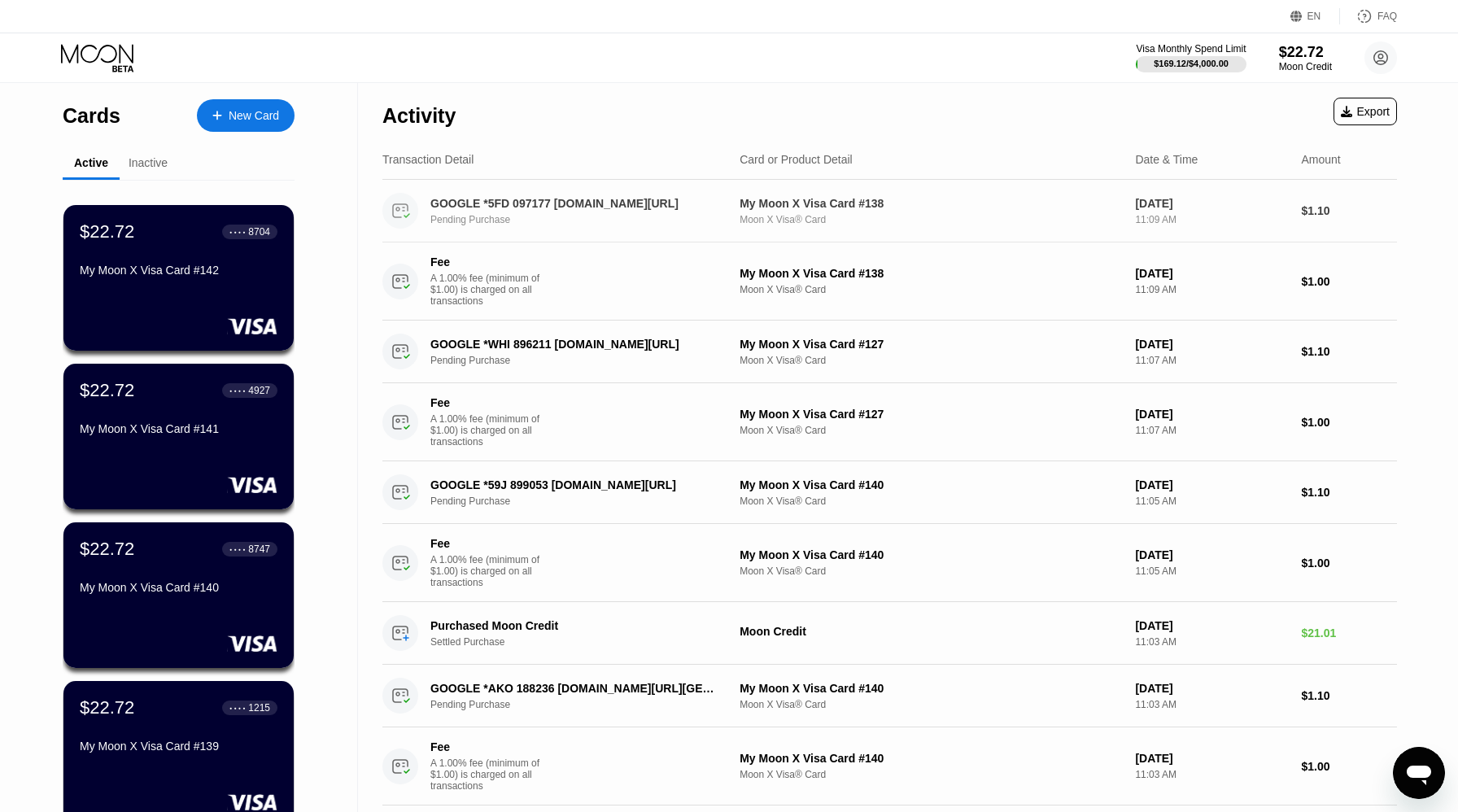
click at [546, 211] on div "GOOGLE *5FD 097177 g.co/helppay#GB Pending Purchase" at bounding box center [585, 211] width 310 height 28
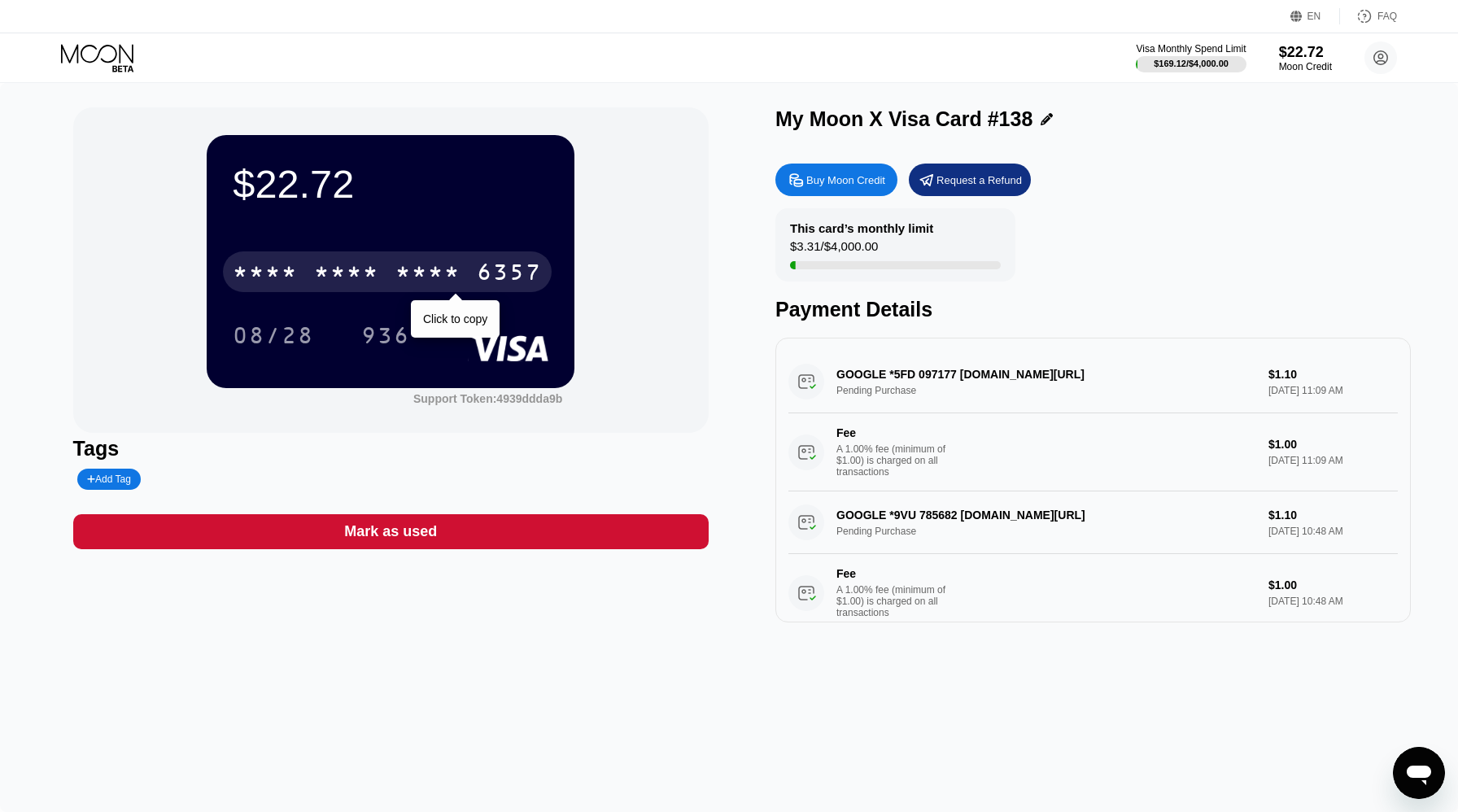
click at [356, 263] on div "* * * *" at bounding box center [346, 274] width 65 height 26
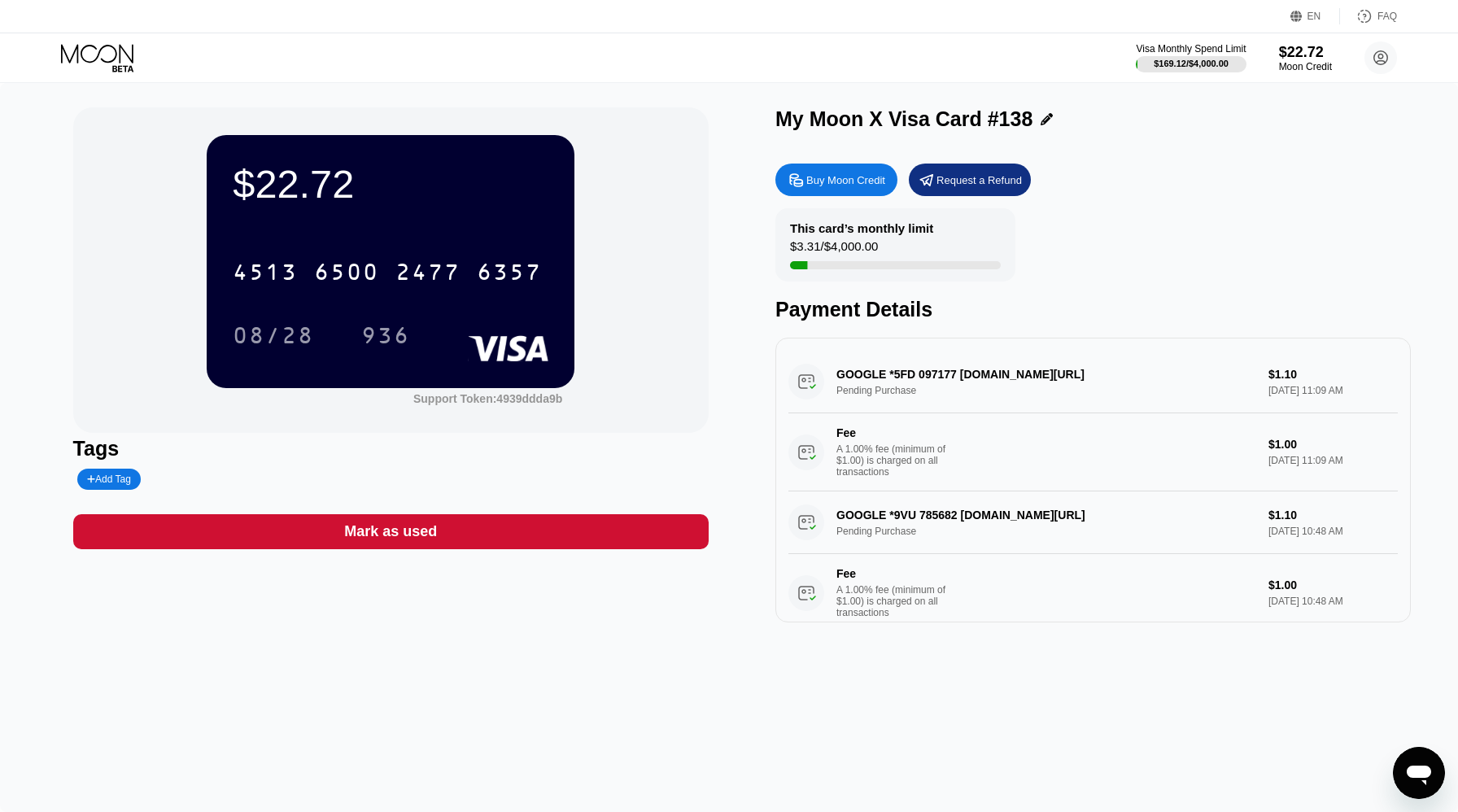
drag, startPoint x: 112, startPoint y: 54, endPoint x: 92, endPoint y: 2, distance: 55.7
click at [112, 54] on icon at bounding box center [99, 58] width 76 height 28
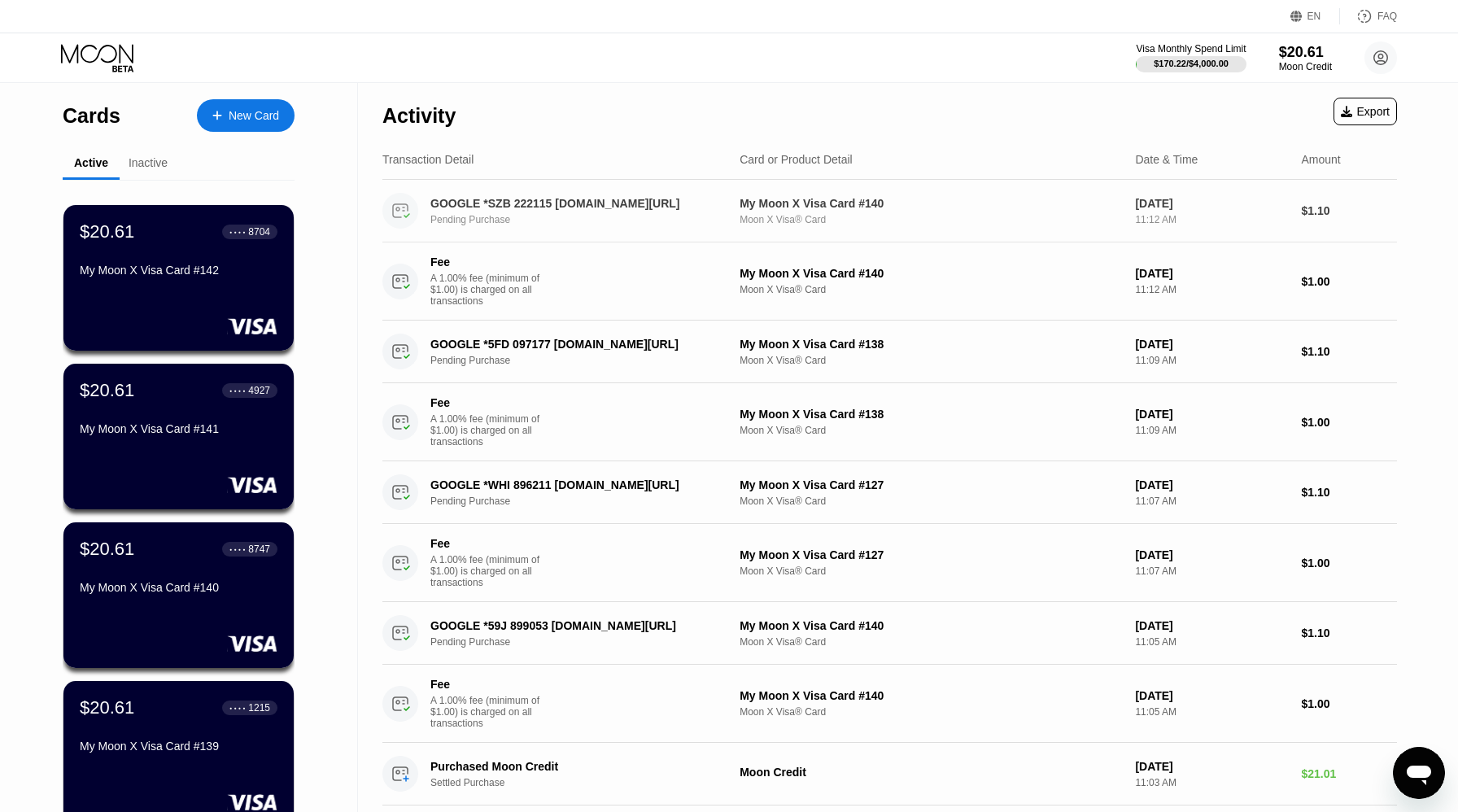
click at [563, 208] on div "GOOGLE *SZB 222115 [DOMAIN_NAME][URL]" at bounding box center [574, 203] width 288 height 13
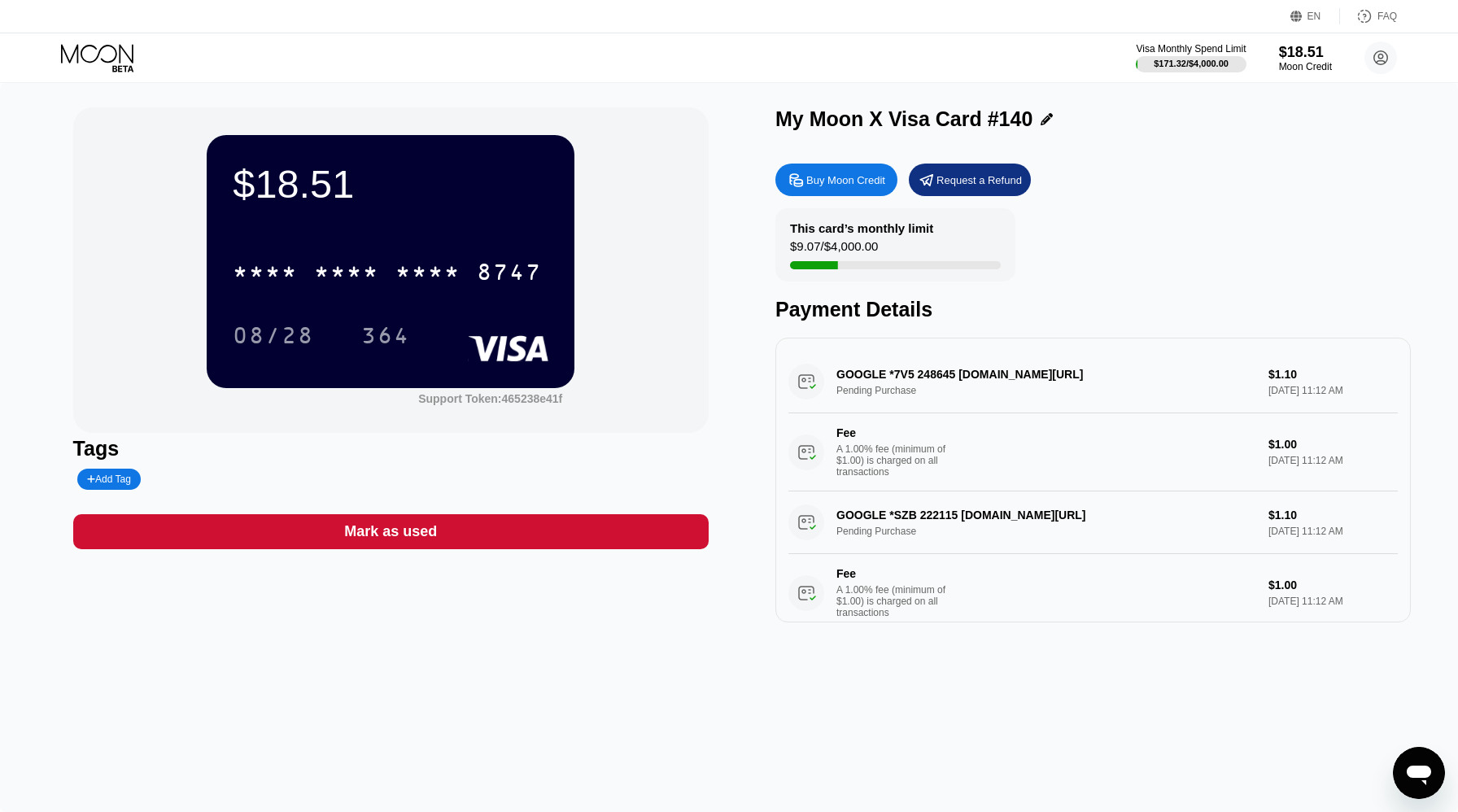
click at [141, 61] on div at bounding box center [111, 58] width 100 height 28
click at [101, 49] on icon at bounding box center [97, 52] width 72 height 19
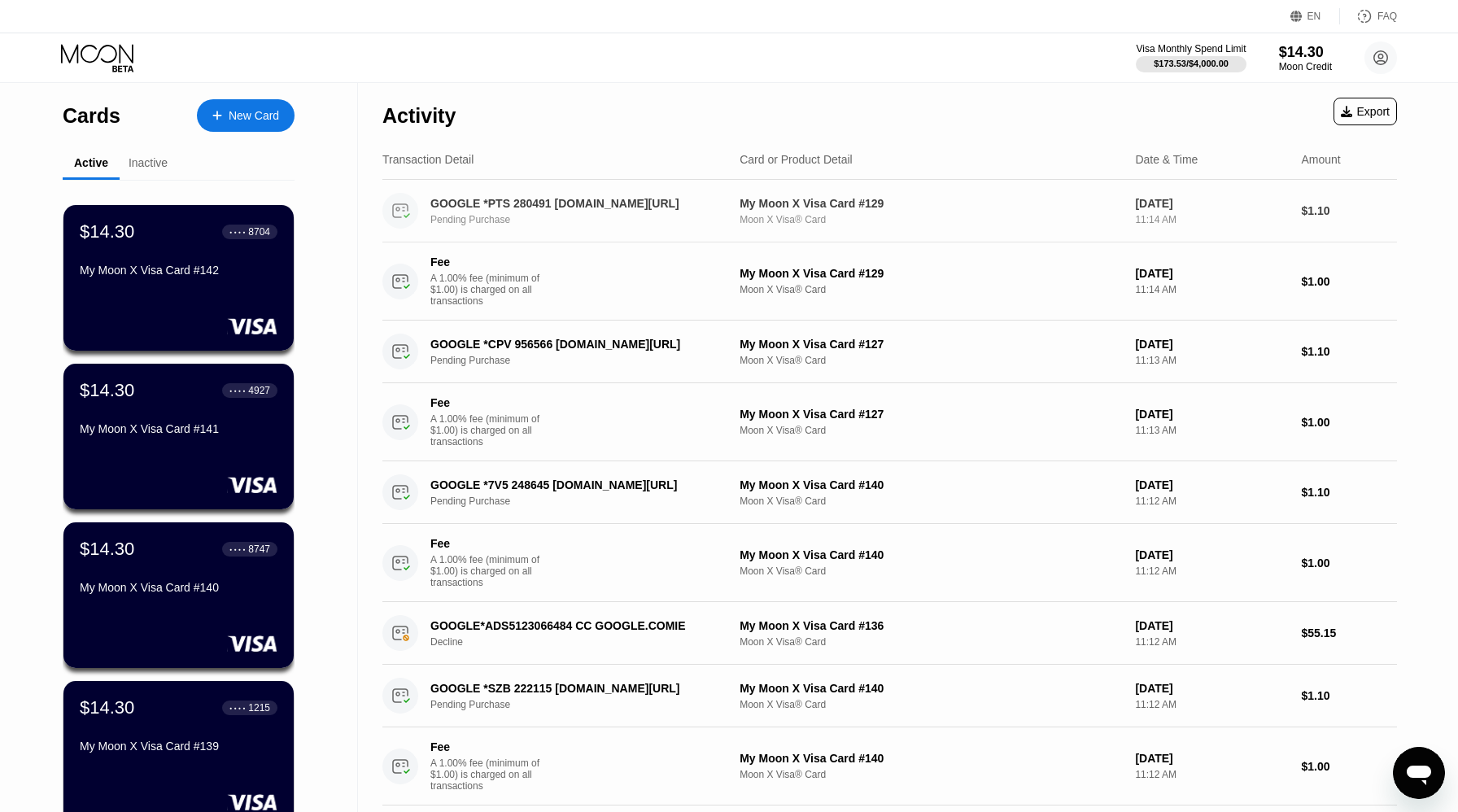
click at [568, 205] on div "GOOGLE *PTS 280491 [DOMAIN_NAME][URL]" at bounding box center [574, 203] width 288 height 13
click at [562, 203] on div "Cards New Card Active Inactive $14.30 ● ● ● ● 8704 My Moon X Visa Card #142 $14…" at bounding box center [729, 406] width 1458 height 812
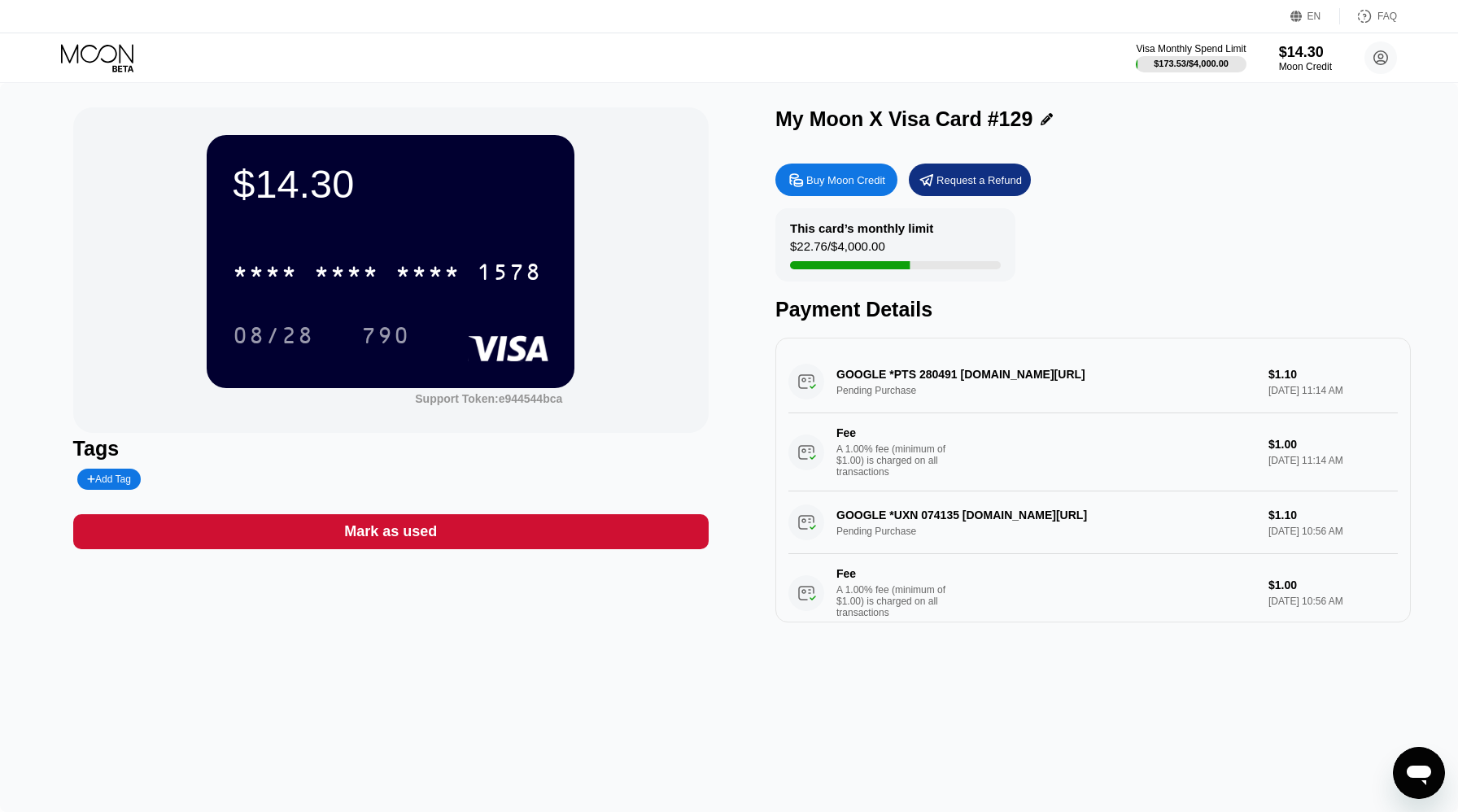
click at [101, 33] on div "EN Language Select an item Save FAQ" at bounding box center [729, 17] width 1458 height 34
click at [101, 40] on div "Visa Monthly Spend Limit $173.53 / $4,000.00 $14.30 Moon Credit [EMAIL_ADDRESS]…" at bounding box center [729, 58] width 1458 height 49
click at [111, 67] on icon at bounding box center [99, 58] width 76 height 28
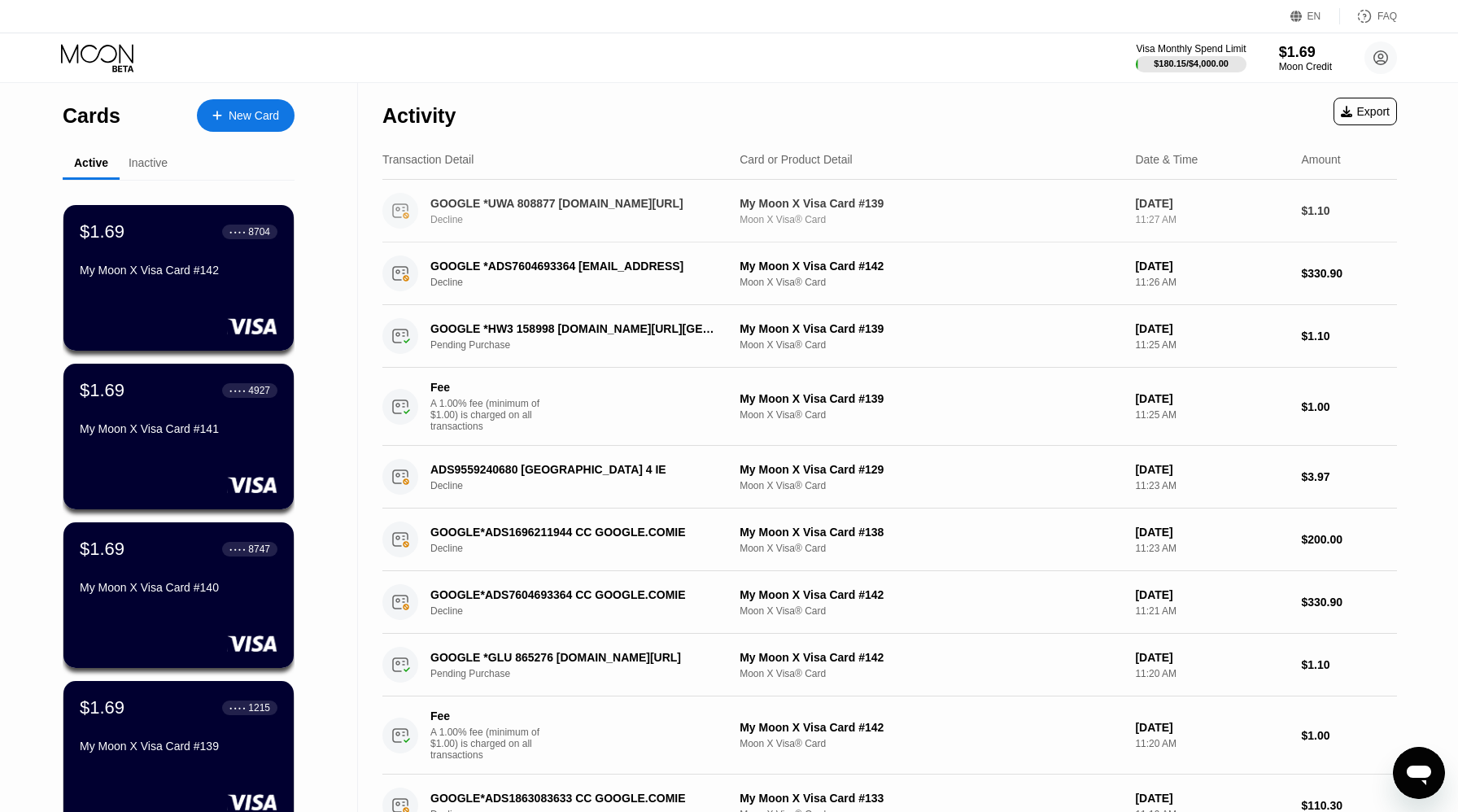
click at [555, 201] on div "GOOGLE *UWA 808877 [DOMAIN_NAME][URL]" at bounding box center [574, 203] width 288 height 13
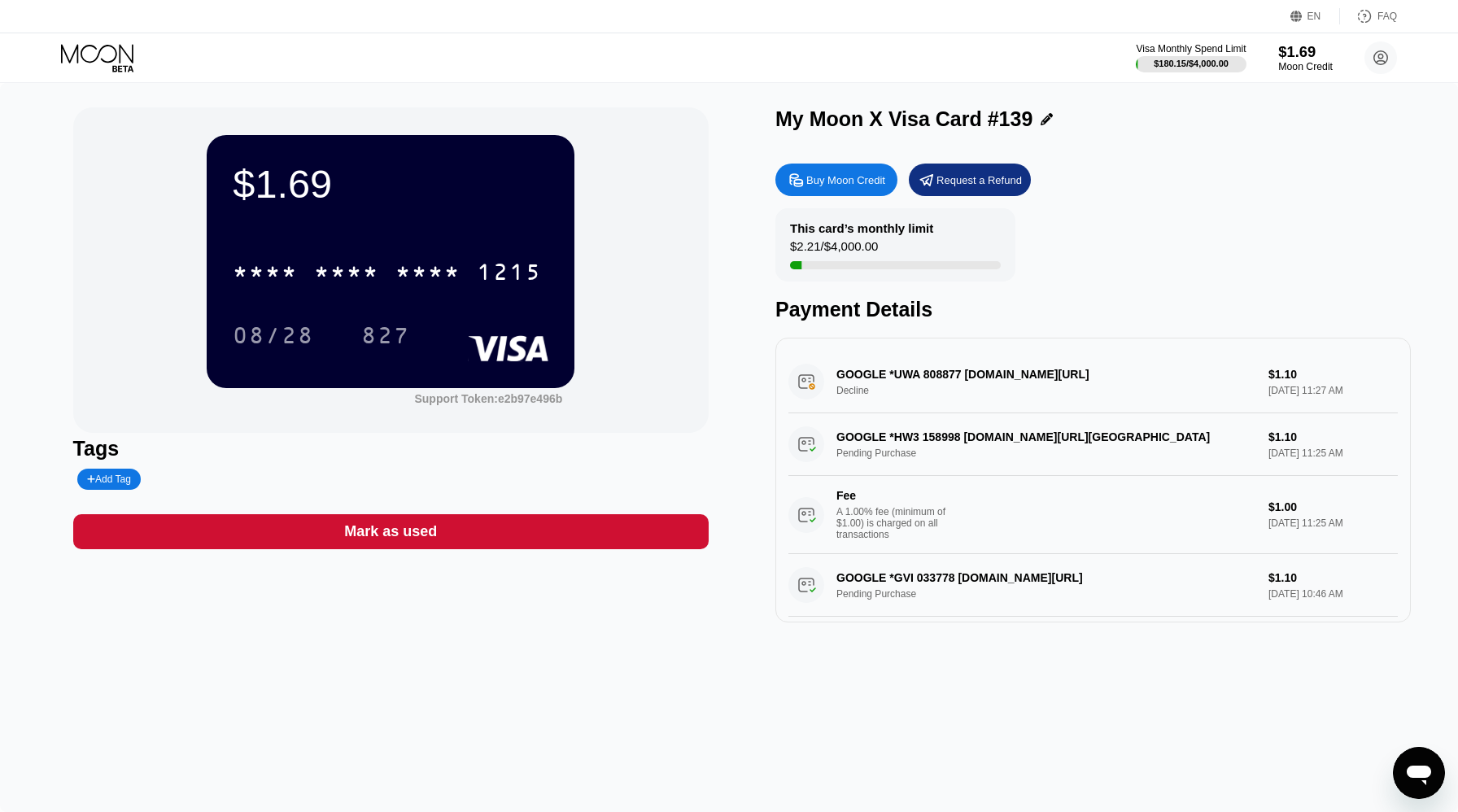
click at [1283, 62] on div "Moon Credit" at bounding box center [1304, 67] width 54 height 12
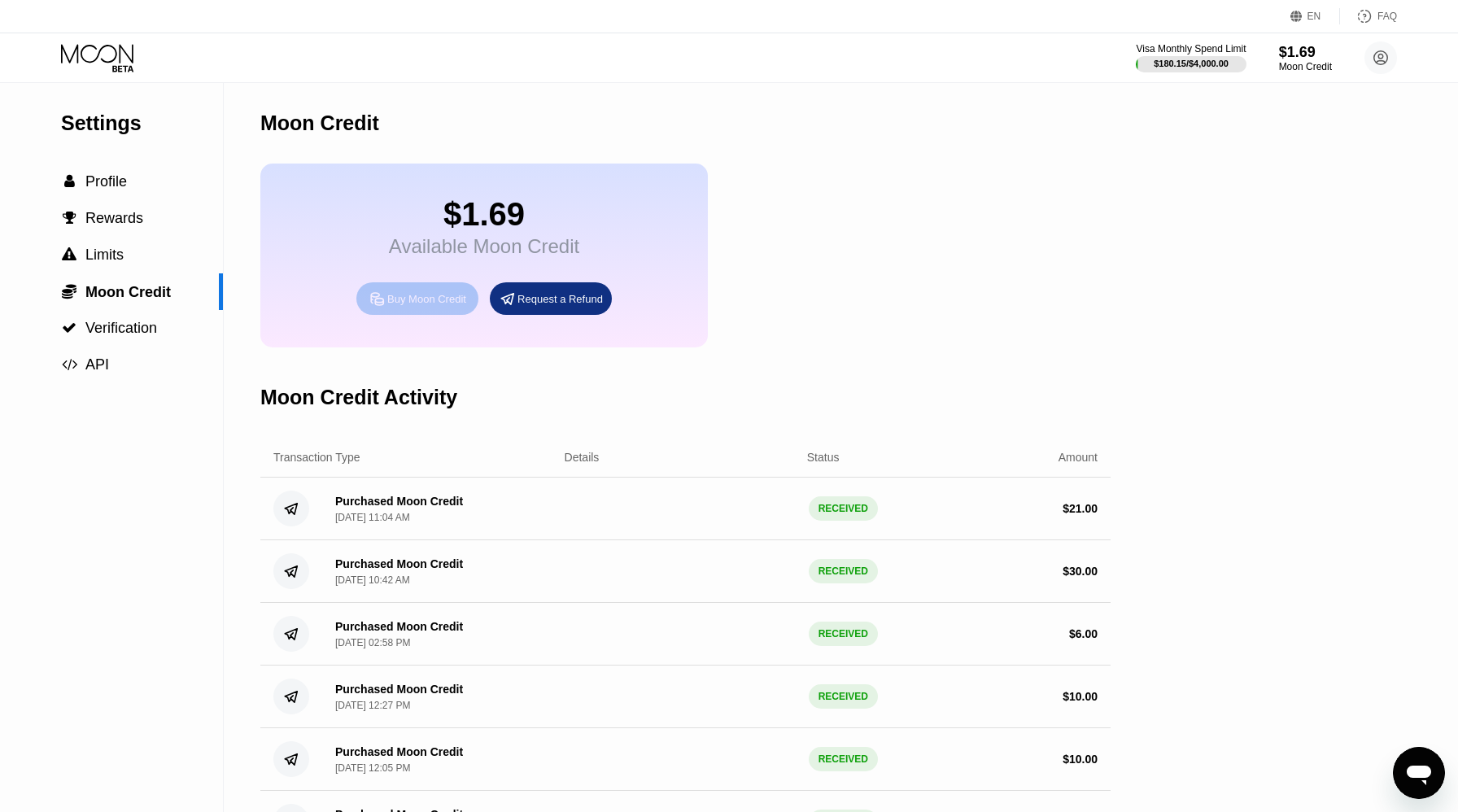
click at [402, 306] on div "Buy Moon Credit" at bounding box center [426, 299] width 79 height 14
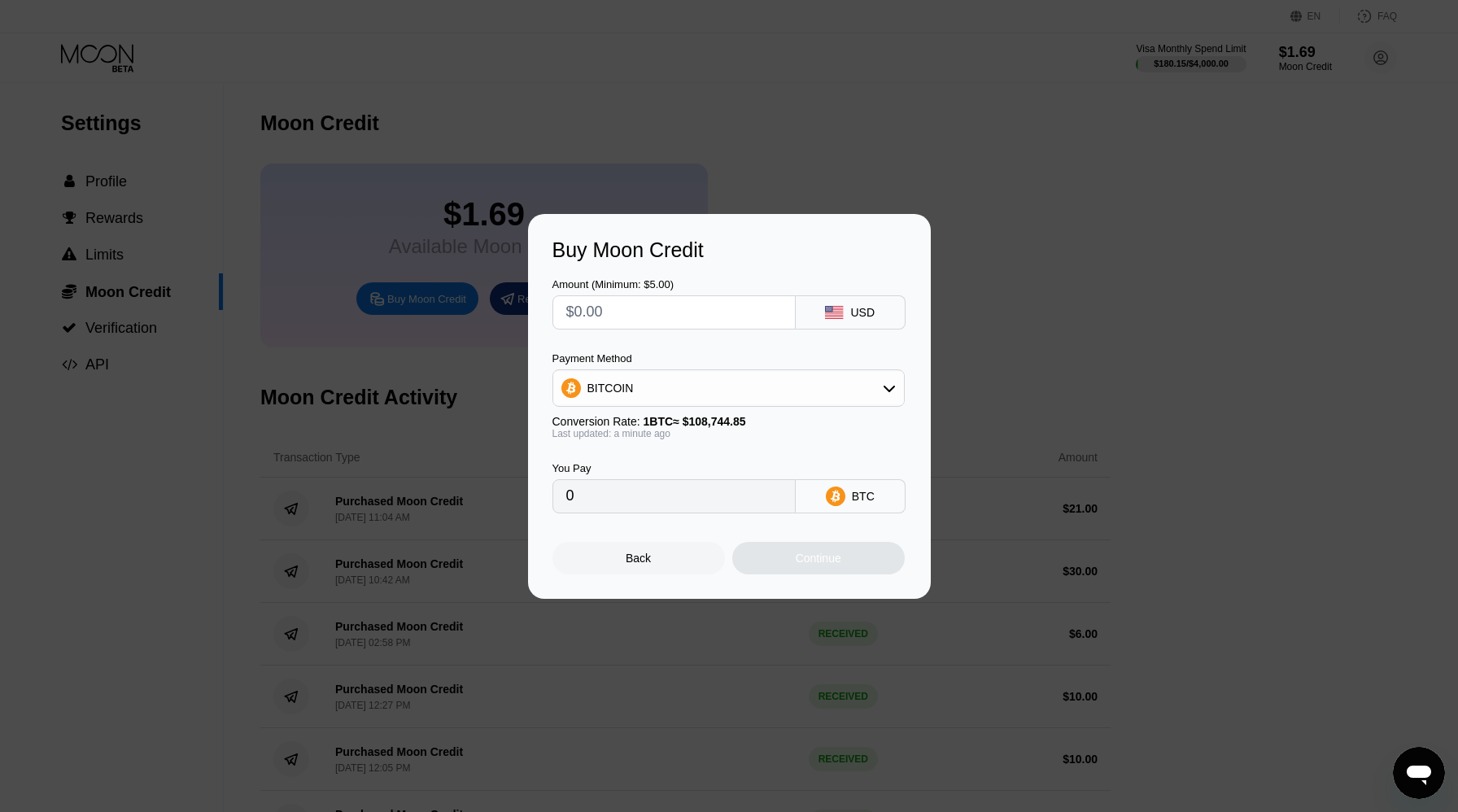
click at [678, 319] on input "text" at bounding box center [673, 312] width 216 height 33
type input "$5"
type input "0.00004598"
type input "$5"
click at [649, 374] on div "BITCOIN" at bounding box center [729, 387] width 351 height 33
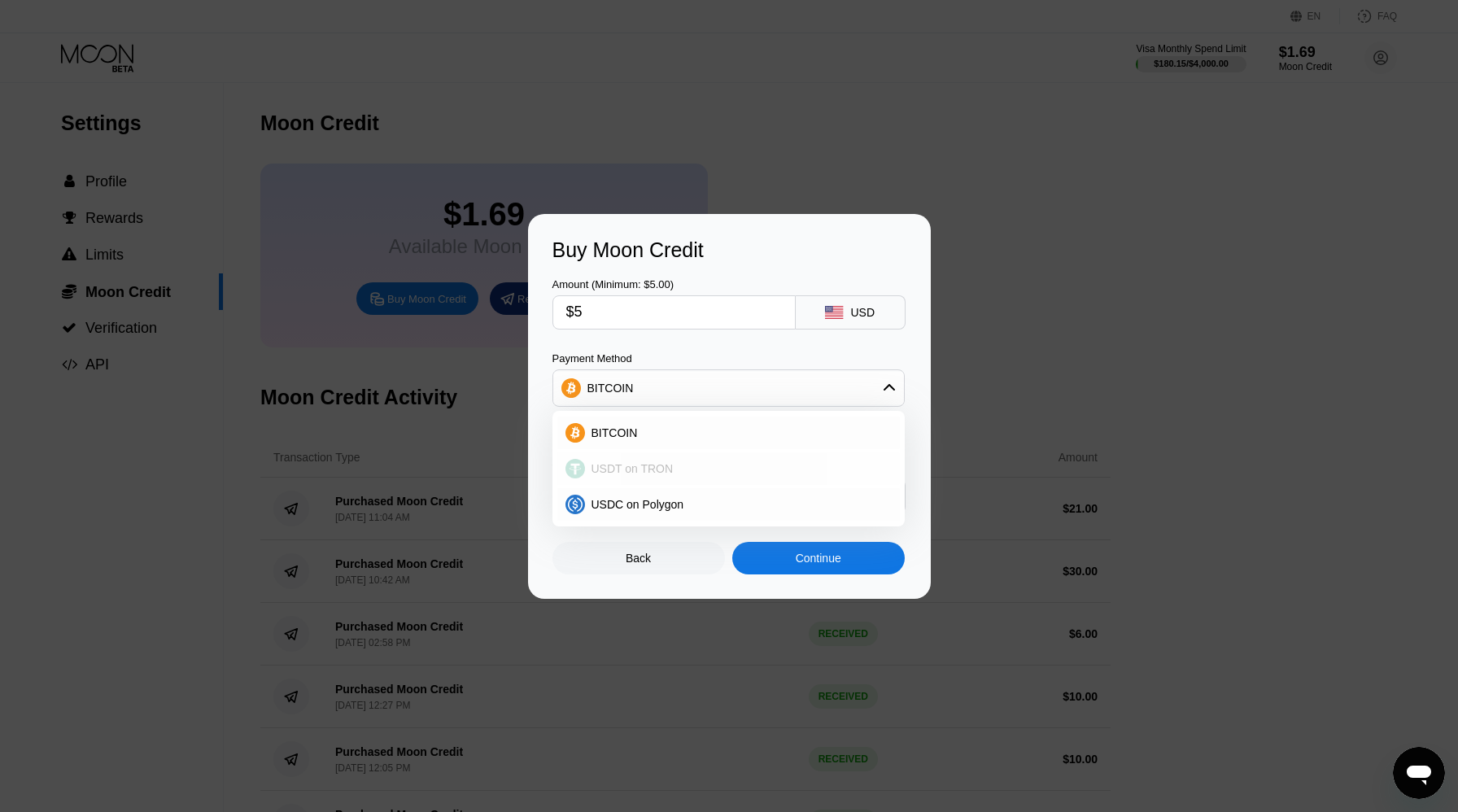
click at [651, 470] on span "USDT on TRON" at bounding box center [633, 468] width 82 height 13
type input "5.05"
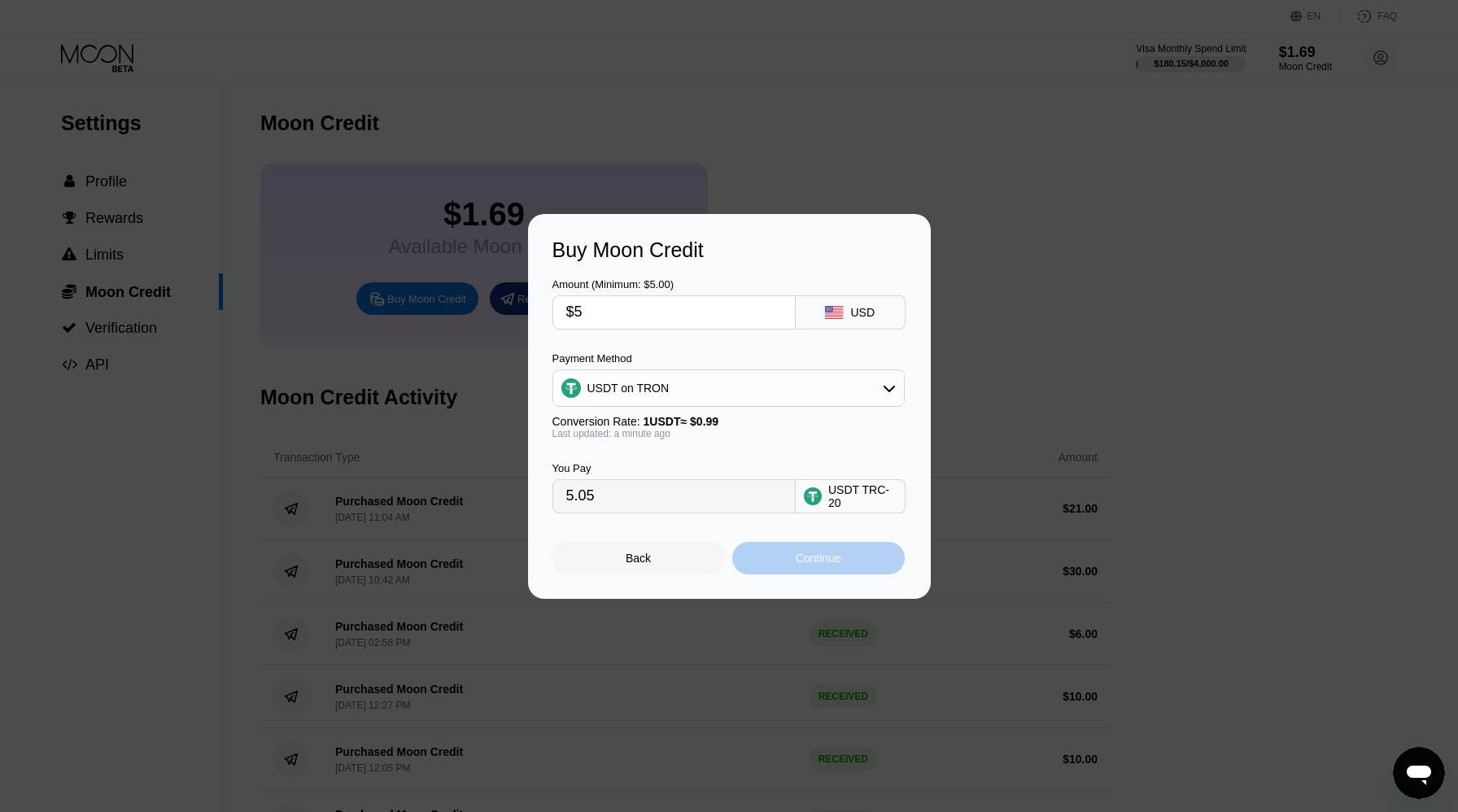
click at [785, 563] on div "Continue" at bounding box center [818, 558] width 172 height 33
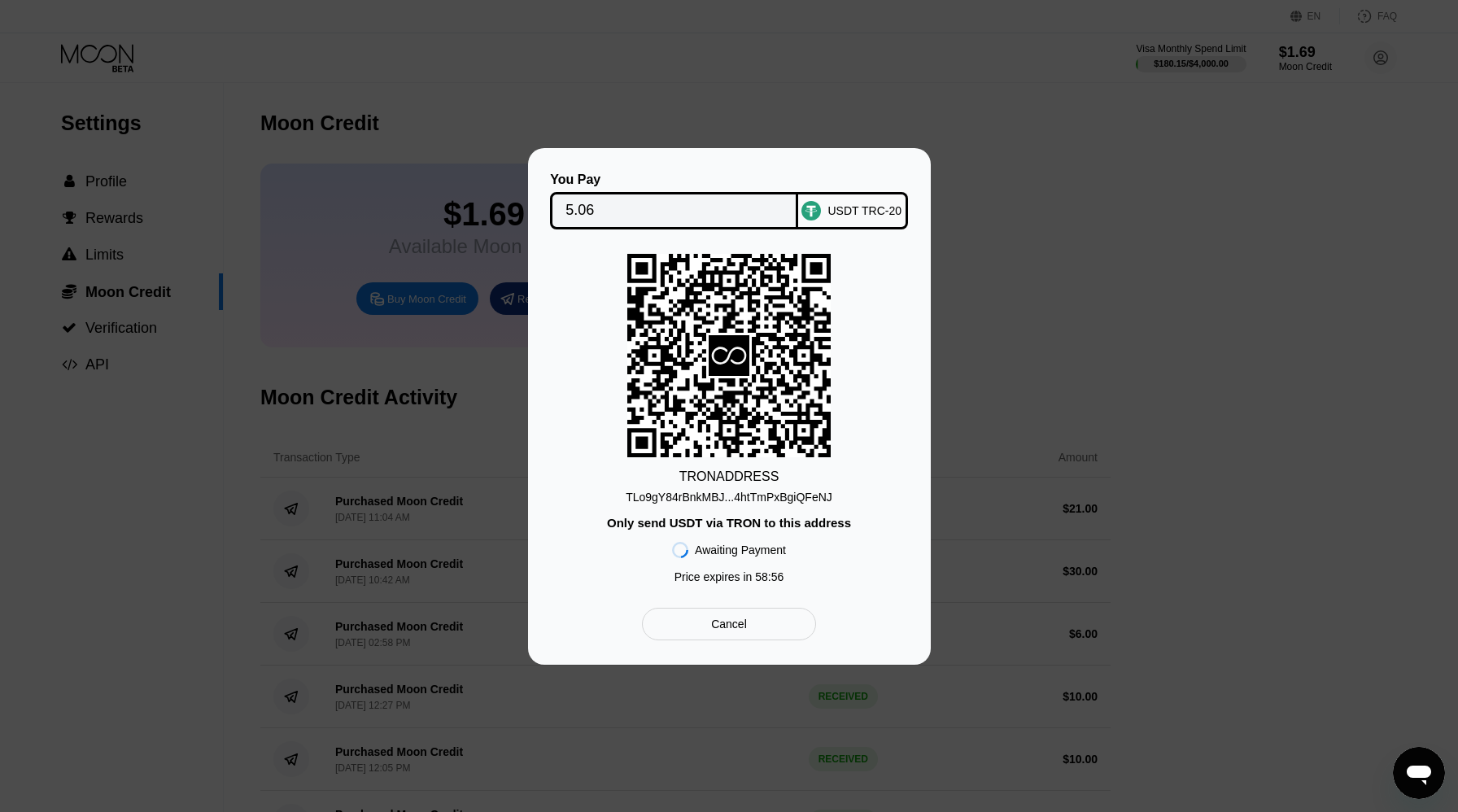
click at [702, 497] on div "TLo9gY84rBnkMBJ...4htTmPxBgiQFeNJ" at bounding box center [729, 497] width 207 height 13
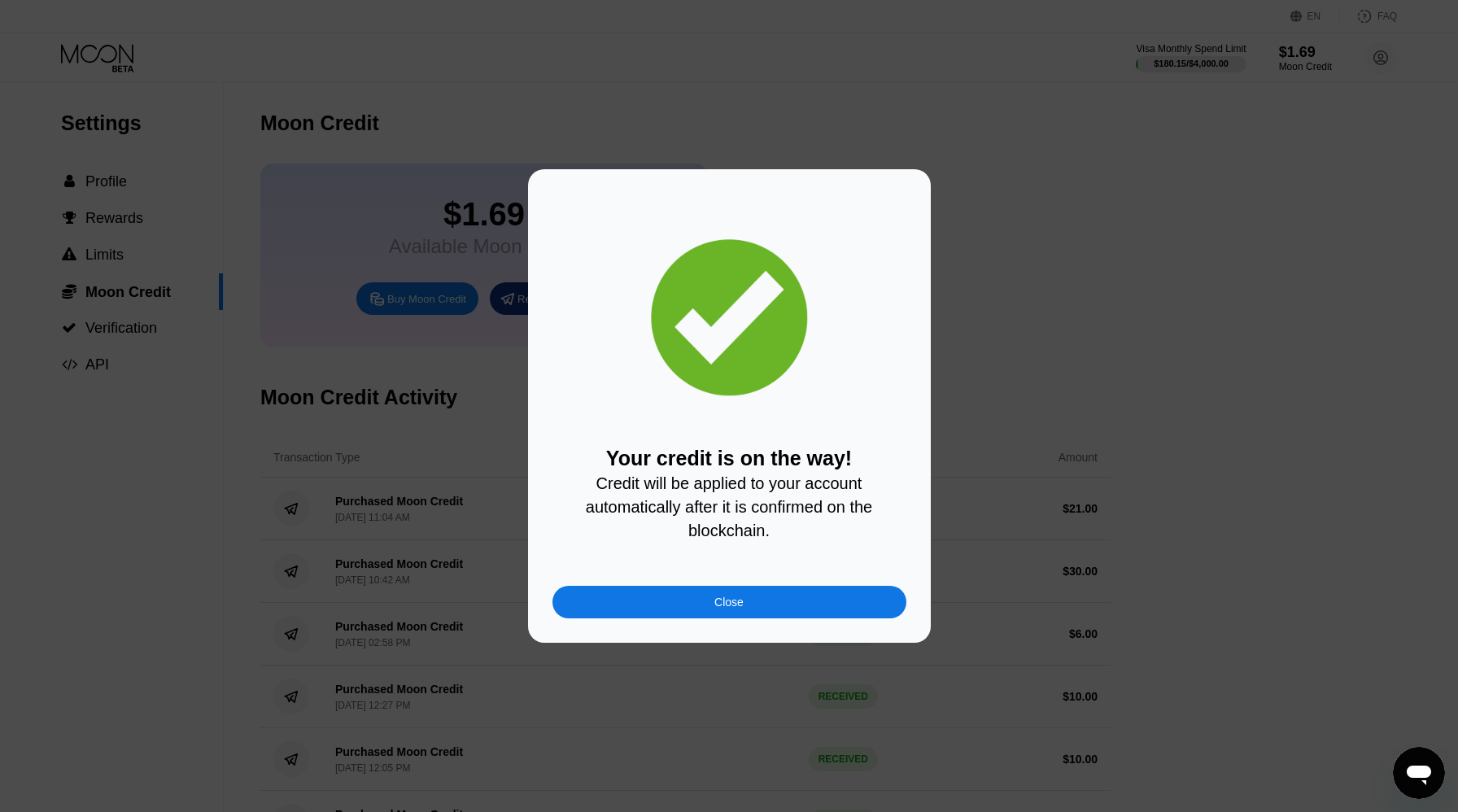
click at [698, 585] on div "Your credit is on the way! Credit will be applied to your account automatically…" at bounding box center [729, 406] width 354 height 425
click at [700, 593] on div "Close" at bounding box center [729, 601] width 354 height 33
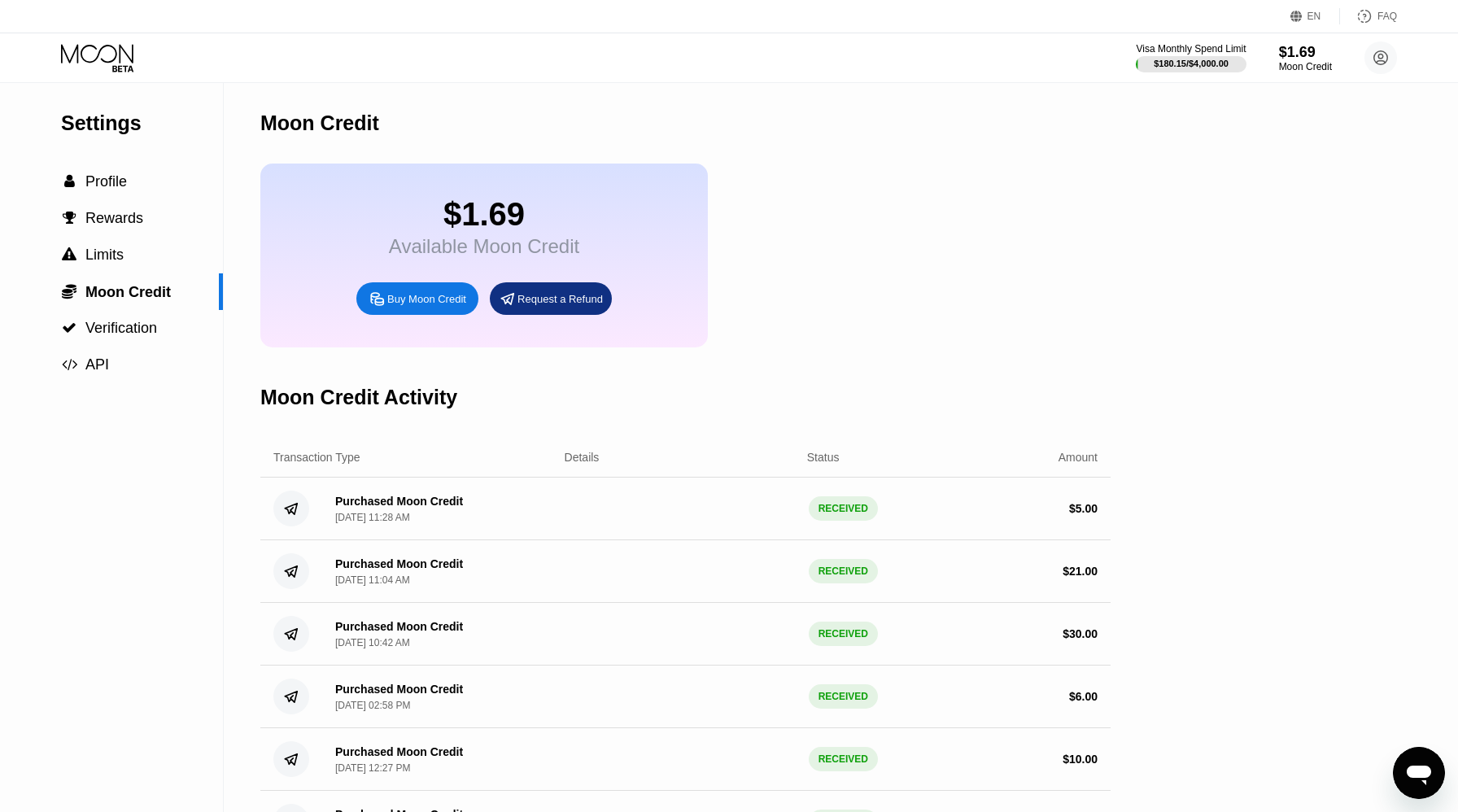
click at [116, 72] on div "Visa Monthly Spend Limit $180.15 / $4,000.00 $1.69 Moon Credit aidaho@holdfin.f…" at bounding box center [729, 58] width 1458 height 49
click at [111, 53] on icon at bounding box center [99, 58] width 76 height 28
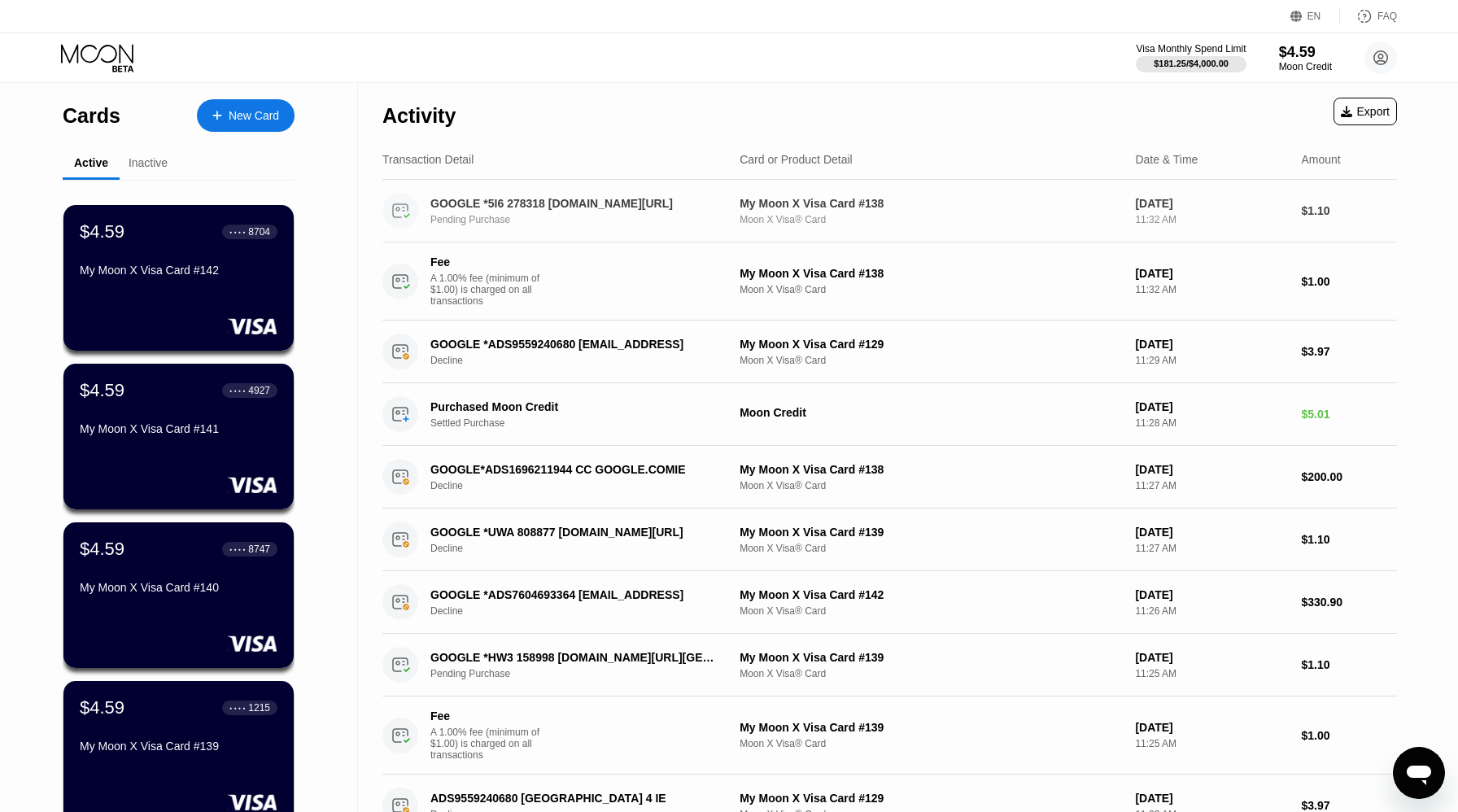
click at [549, 205] on div "GOOGLE *5I6 278318 g.co/helppay#GB" at bounding box center [574, 203] width 288 height 13
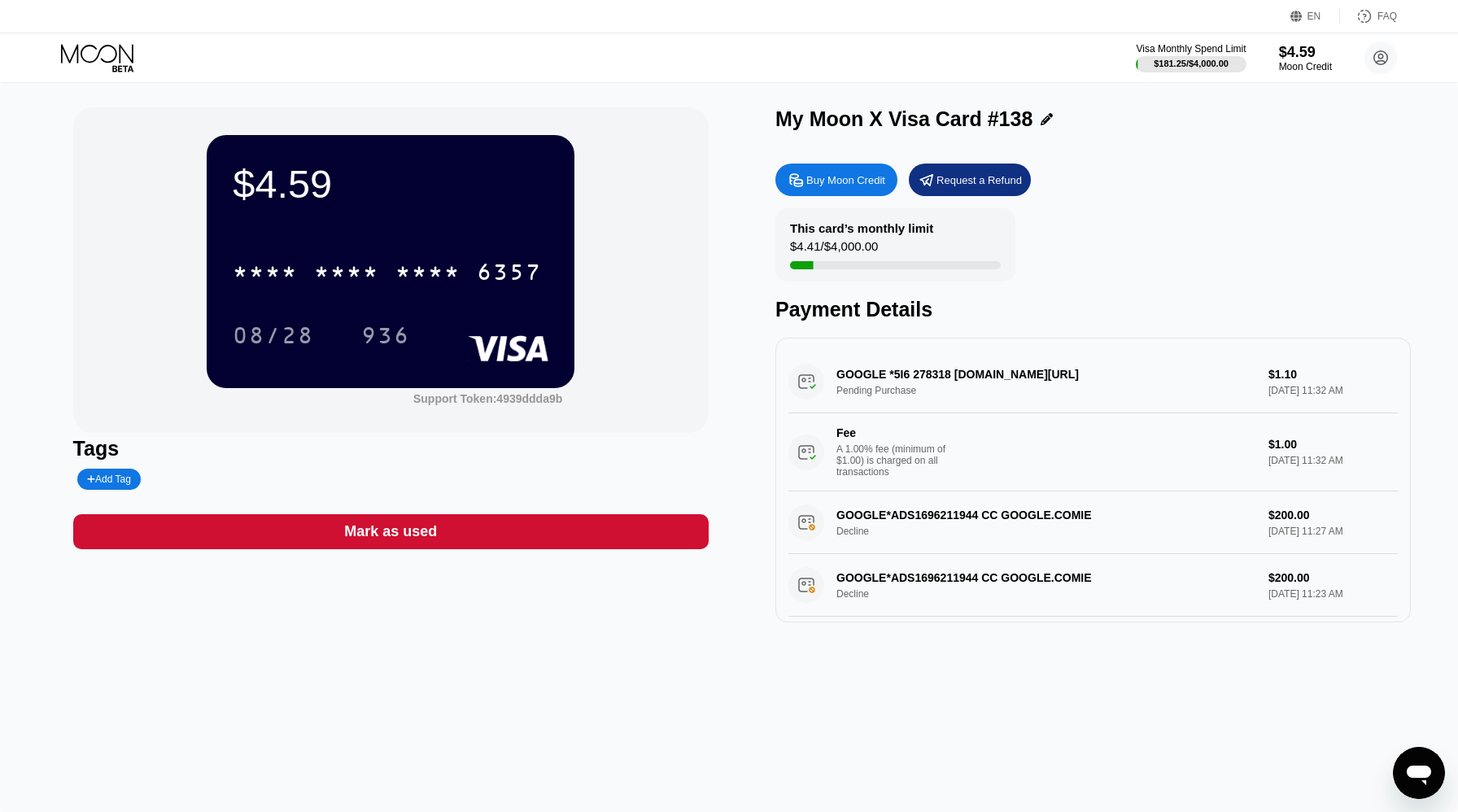
click at [108, 55] on icon at bounding box center [99, 58] width 76 height 28
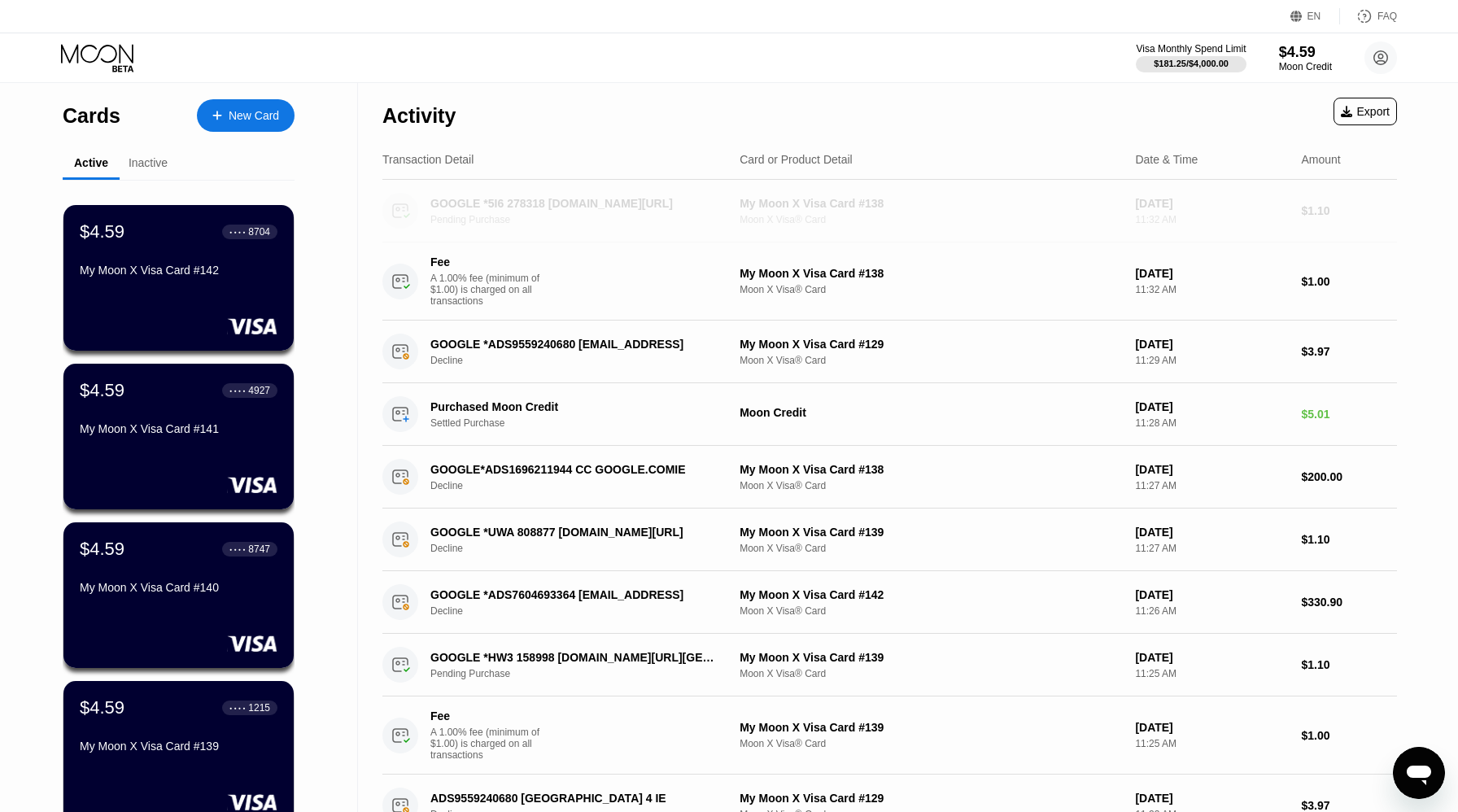
click at [515, 216] on div "Pending Purchase" at bounding box center [585, 219] width 310 height 12
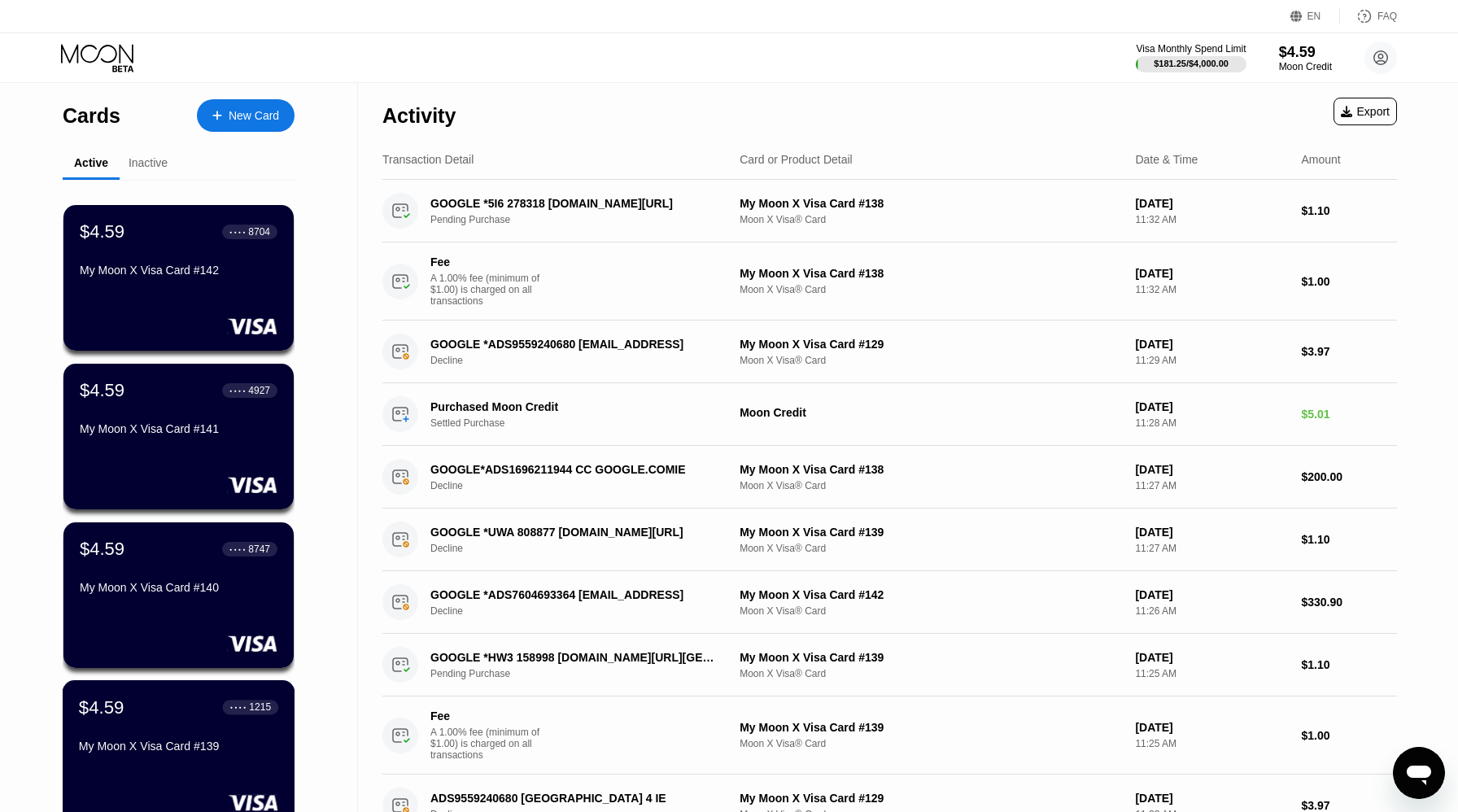
click at [196, 759] on div "My Moon X Visa Card #139" at bounding box center [179, 749] width 199 height 20
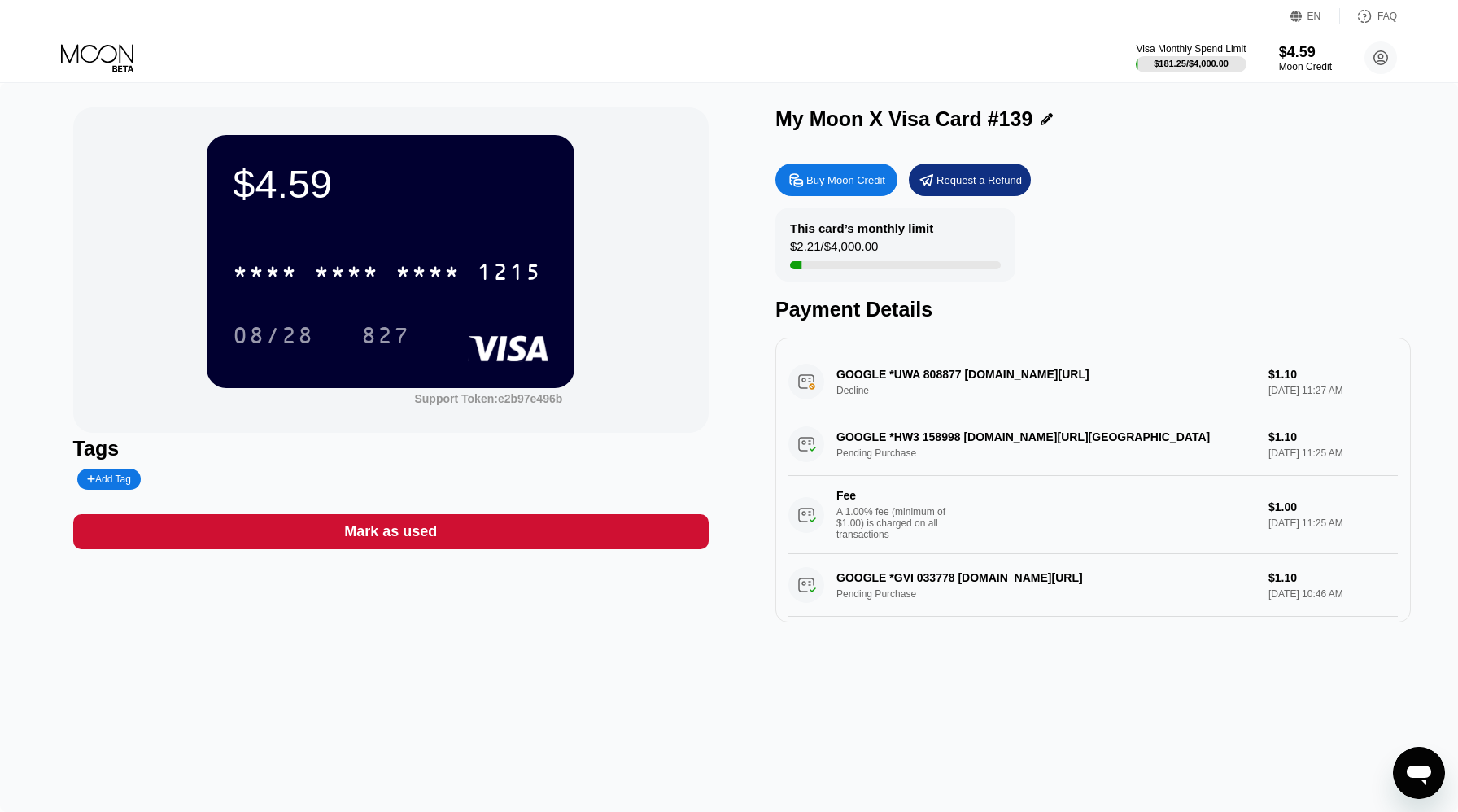
click at [115, 53] on icon at bounding box center [99, 58] width 76 height 28
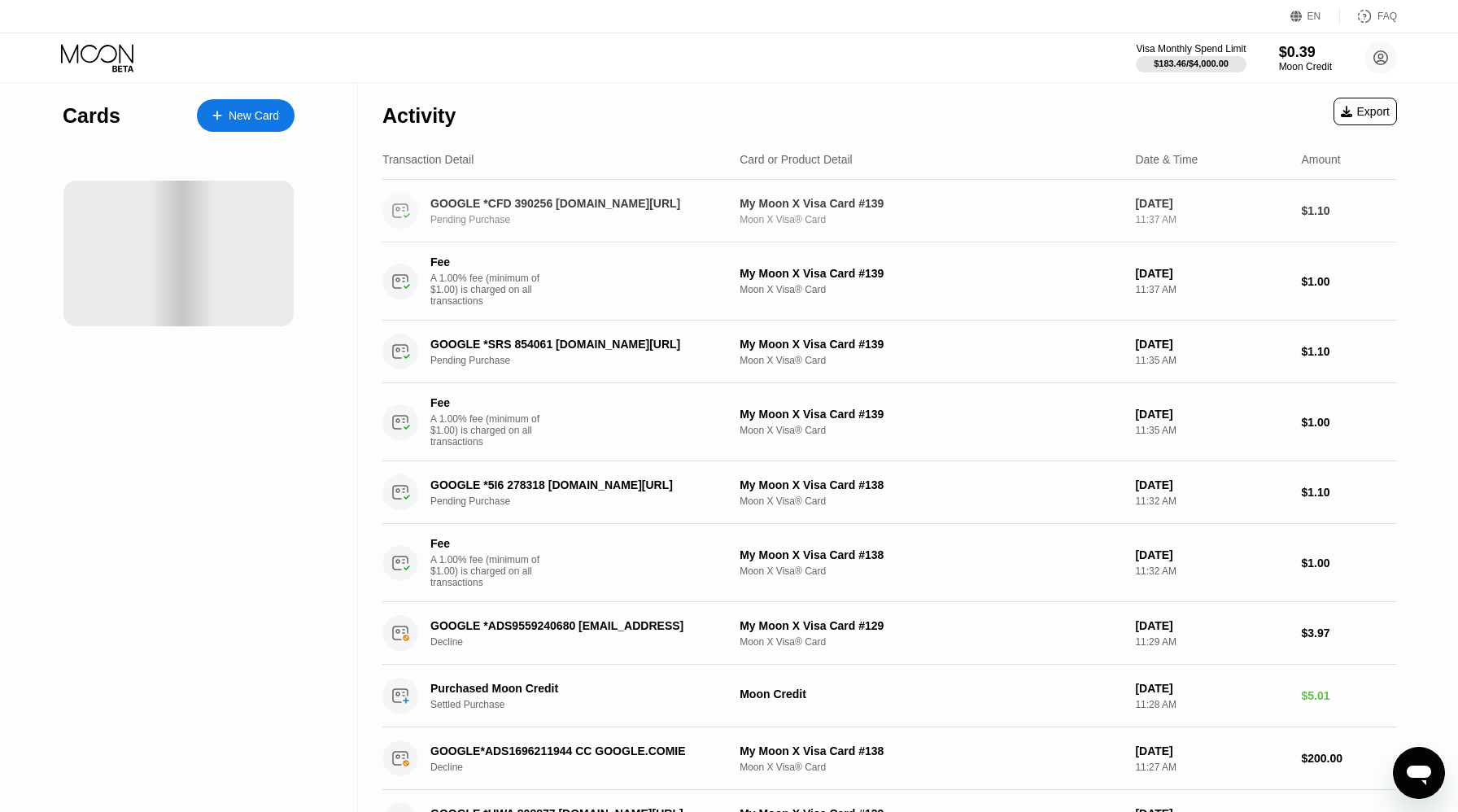
click at [570, 203] on div "GOOGLE *CFD 390256 [DOMAIN_NAME][URL]" at bounding box center [574, 203] width 288 height 13
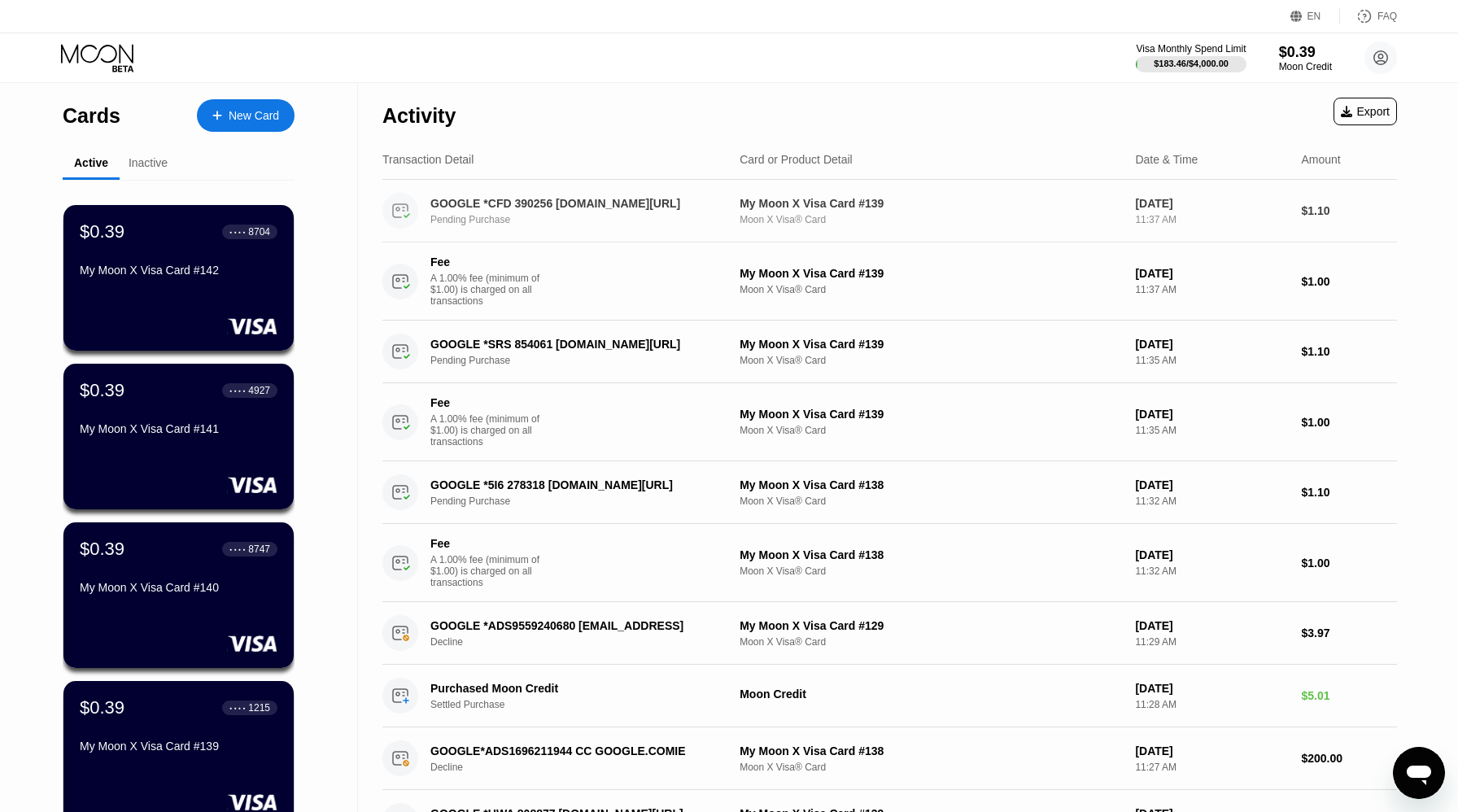
click at [530, 200] on div "GOOGLE *CFD 390256 [DOMAIN_NAME][URL]" at bounding box center [574, 203] width 288 height 13
